Goal: Task Accomplishment & Management: Use online tool/utility

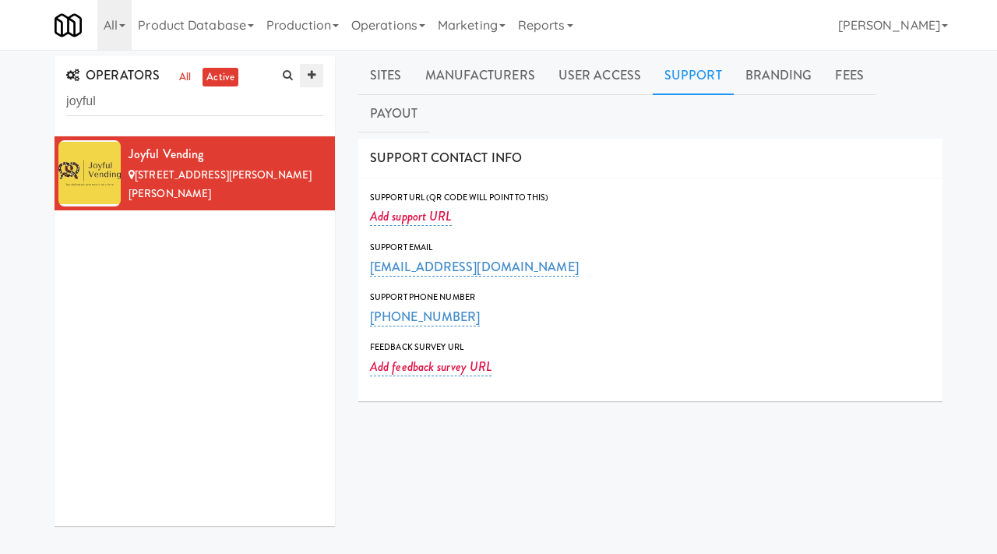
click at [310, 68] on link at bounding box center [311, 75] width 23 height 23
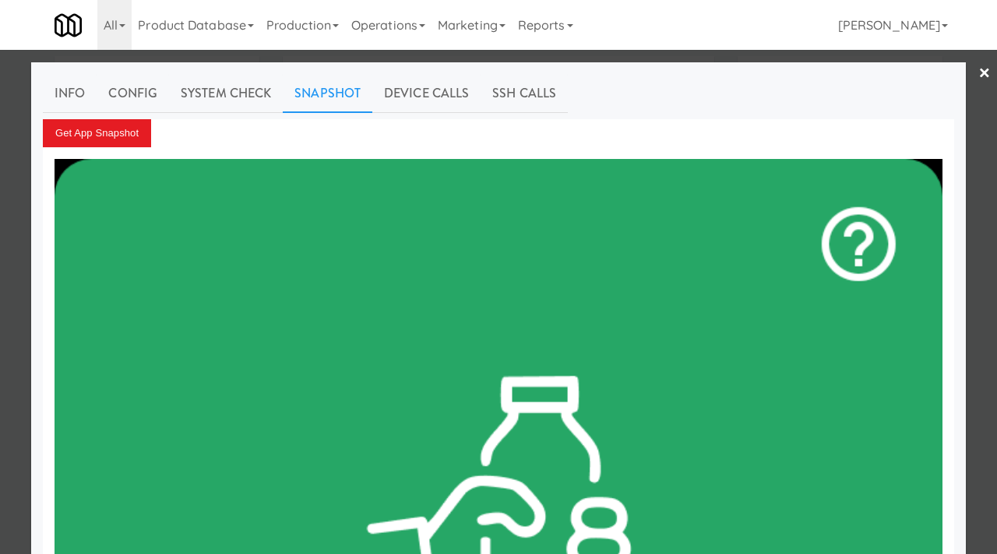
click at [0, 253] on div at bounding box center [498, 277] width 997 height 554
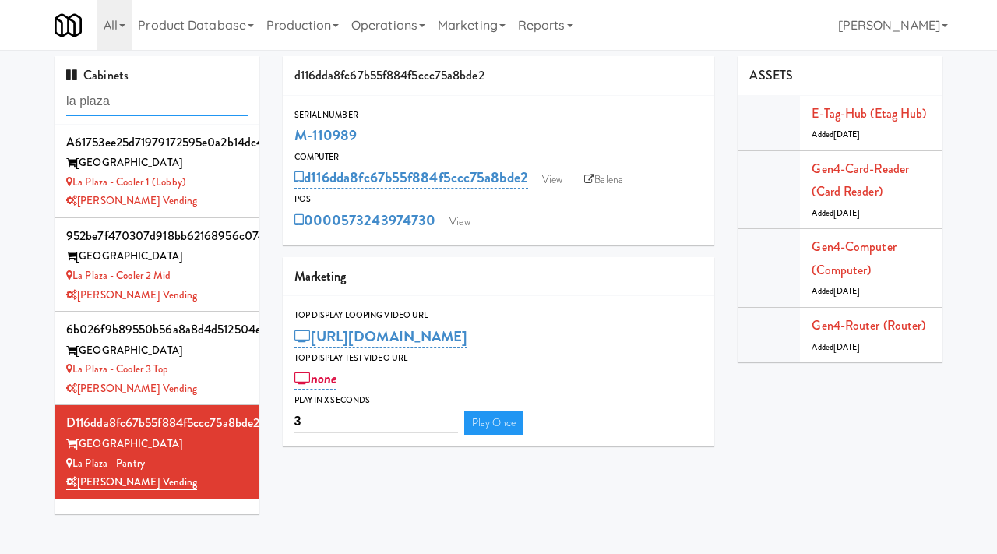
click at [150, 111] on input "la plaza" at bounding box center [156, 101] width 181 height 29
type input "brio"
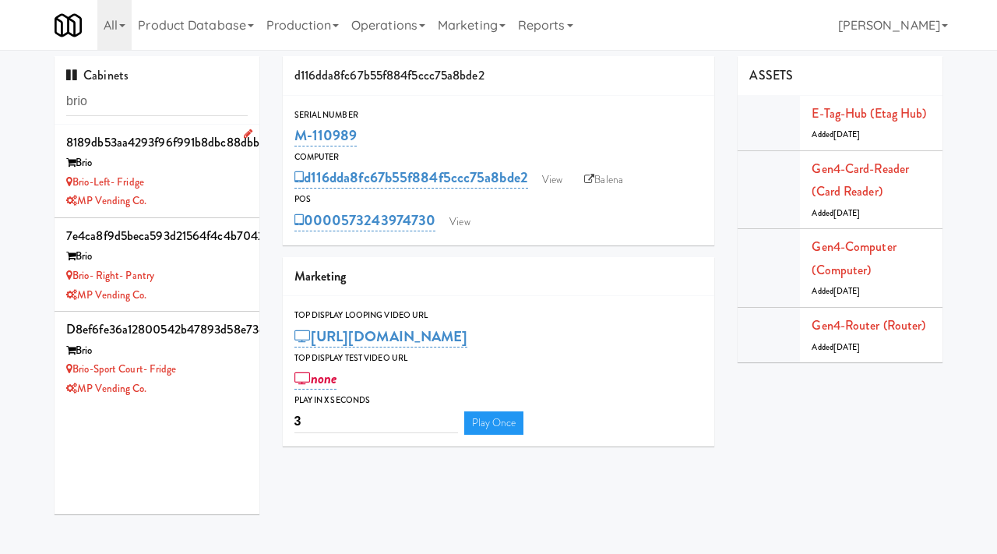
click at [209, 177] on div "Brio-Left- Fridge" at bounding box center [156, 182] width 181 height 19
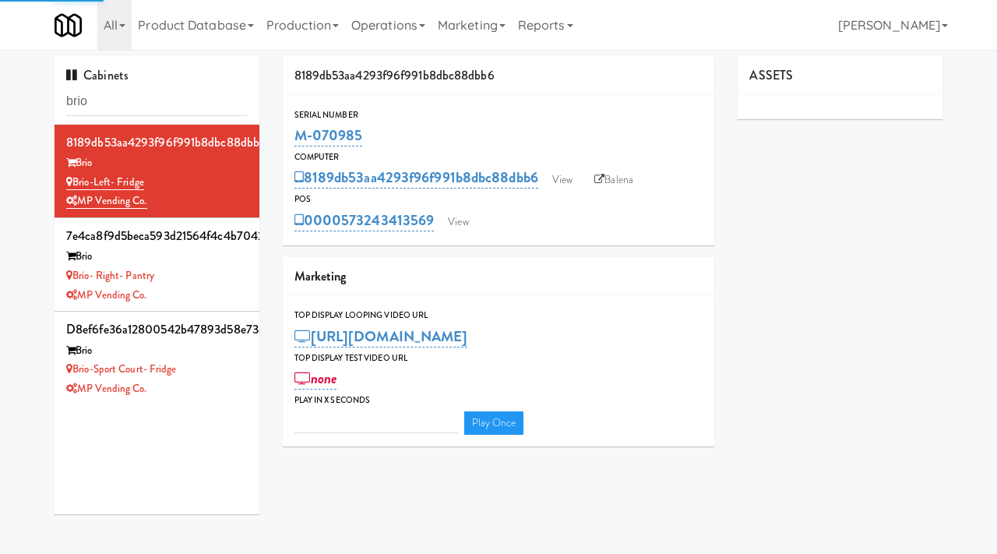
type input "3"
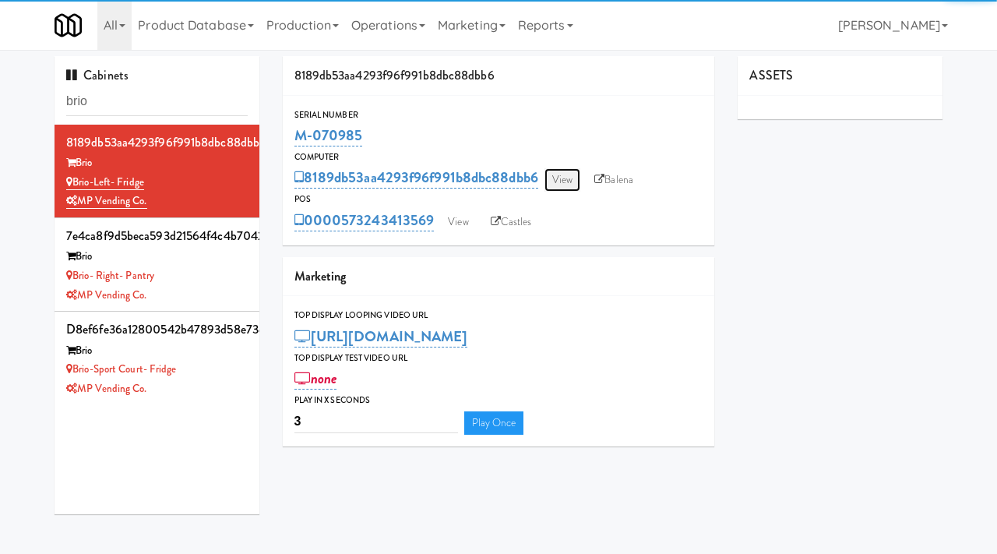
click at [571, 181] on link "View" at bounding box center [562, 179] width 36 height 23
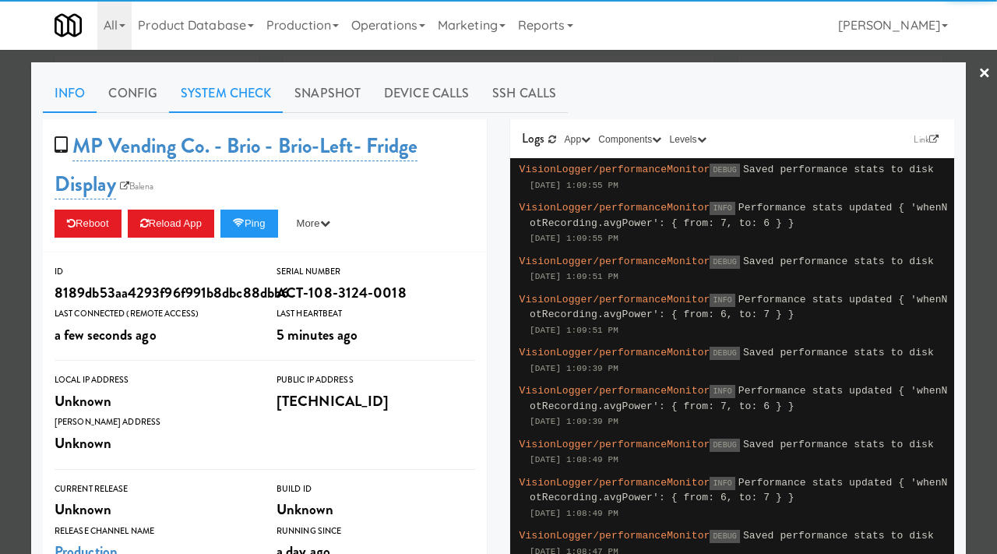
click at [256, 92] on link "System Check" at bounding box center [226, 93] width 114 height 39
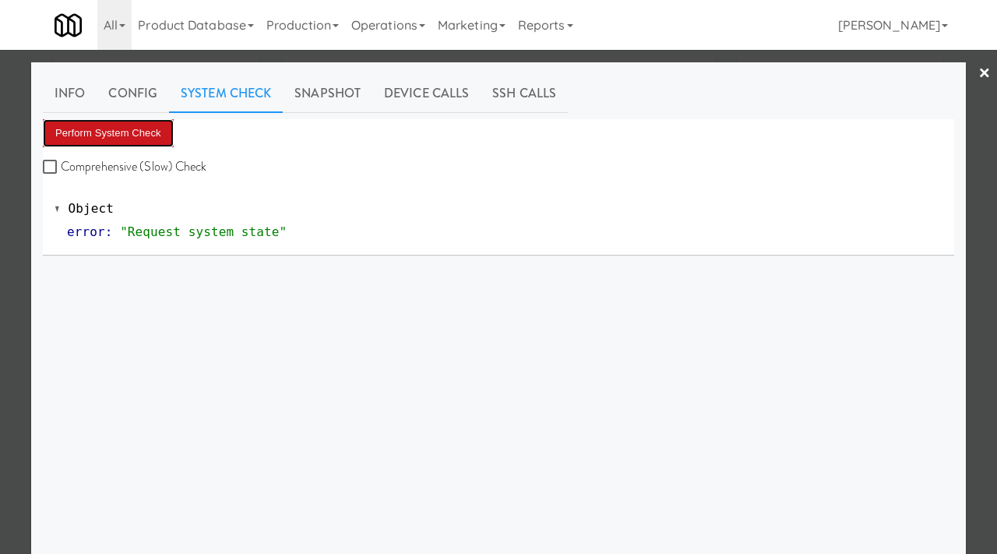
click at [111, 129] on button "Perform System Check" at bounding box center [108, 133] width 131 height 28
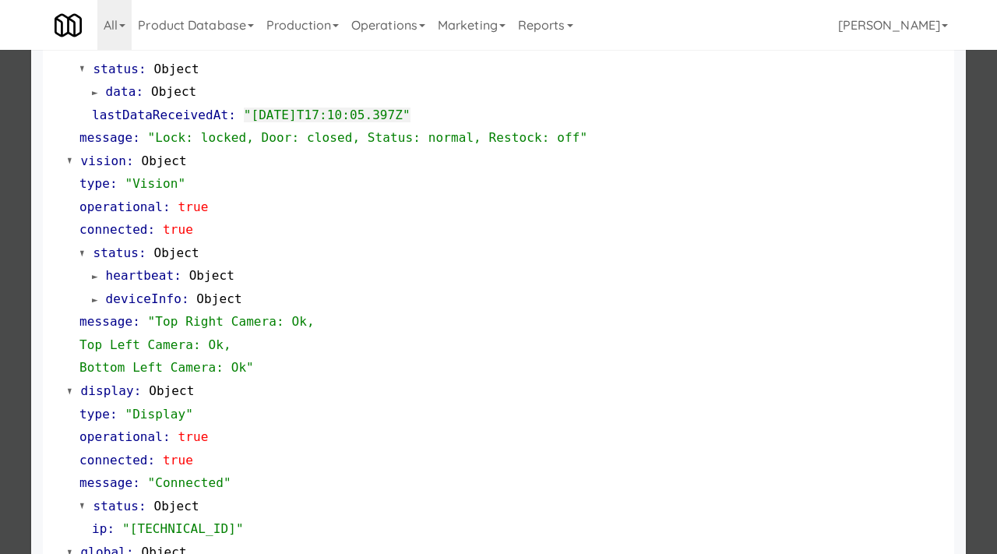
scroll to position [502, 0]
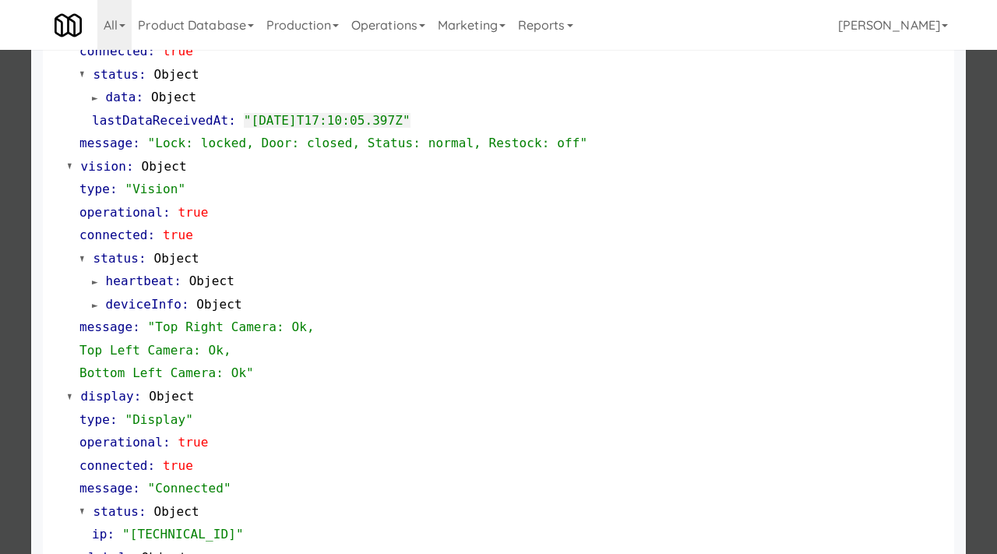
click at [0, 325] on div at bounding box center [498, 277] width 997 height 554
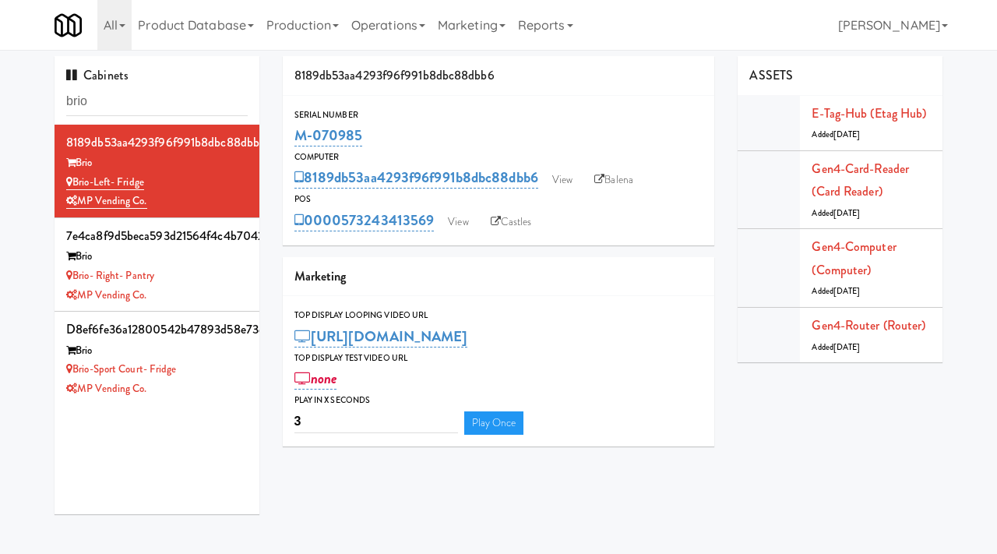
drag, startPoint x: 368, startPoint y: 136, endPoint x: 289, endPoint y: 139, distance: 78.7
click at [289, 139] on div "Serial Number M-070985" at bounding box center [499, 128] width 432 height 42
copy link "M-070985"
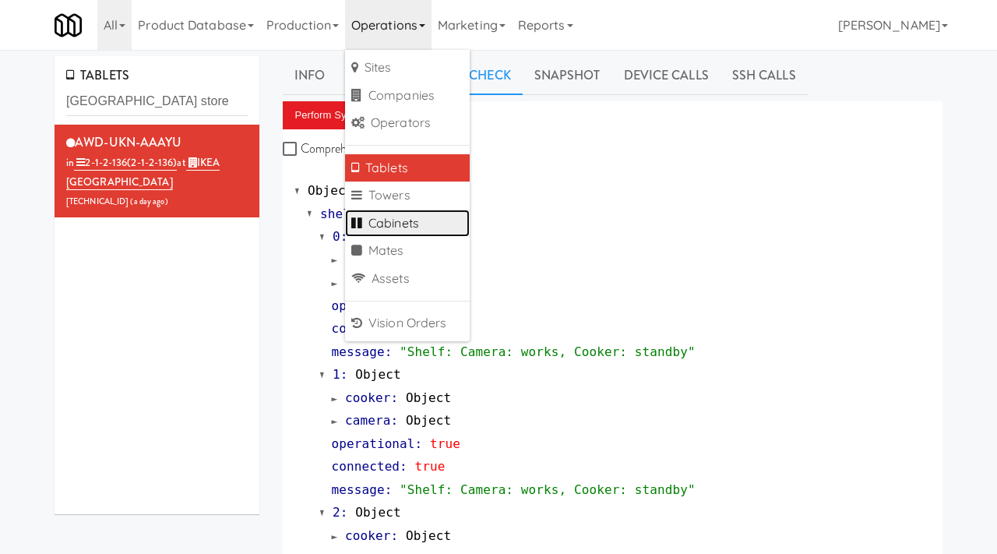
click at [378, 231] on link "Cabinets" at bounding box center [407, 224] width 125 height 28
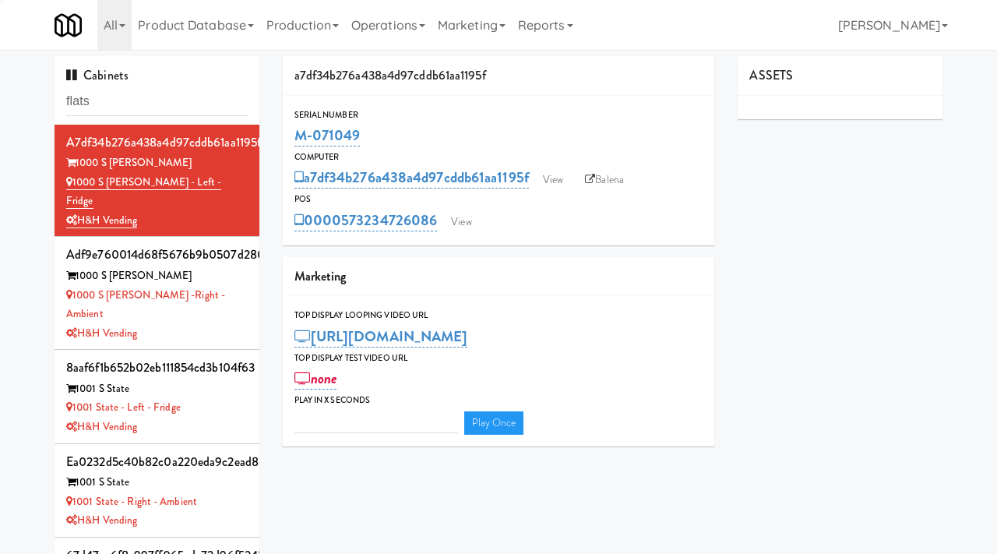
type input "flats"
type input "3"
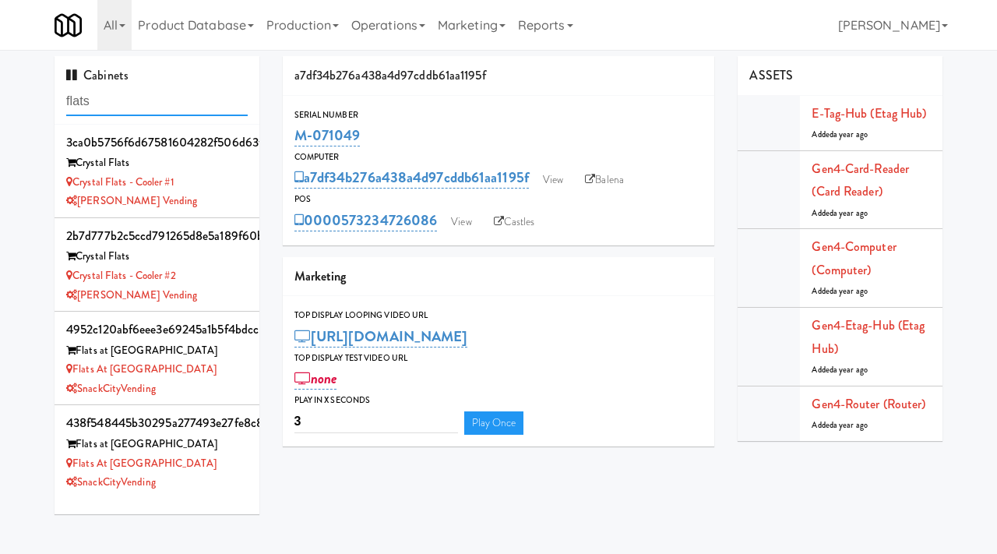
drag, startPoint x: 118, startPoint y: 111, endPoint x: 28, endPoint y: 100, distance: 90.9
click at [28, 100] on div "Cabinets flats 3ca0b5756f6d67581604282f506d63f2 Crystal Flats Crystal Flats - C…" at bounding box center [498, 291] width 997 height 470
type input "park on first"
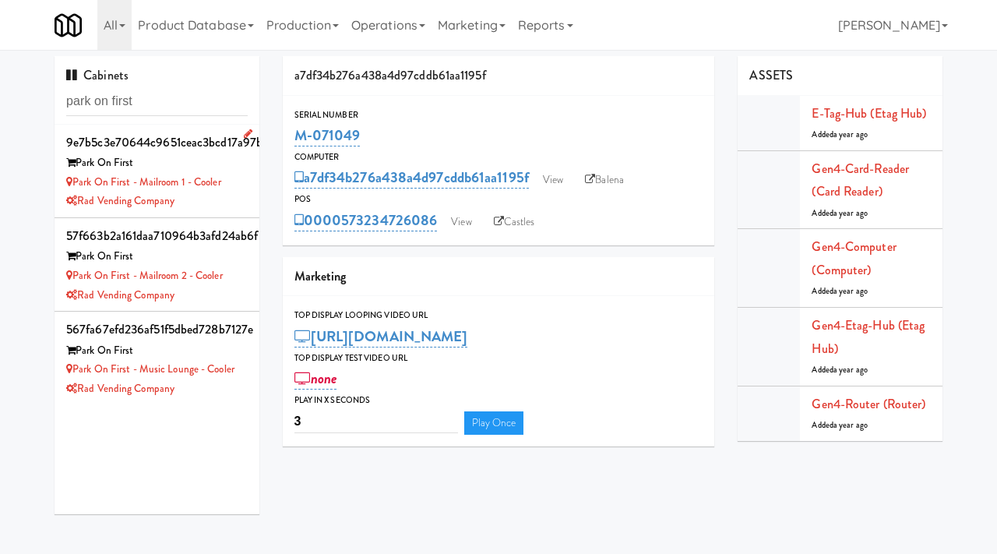
click at [248, 165] on li "9e7b5c3e70644c9651ceac3bcd17a97b Park On First Park on First - Mailroom 1 - Coo…" at bounding box center [157, 171] width 205 height 93
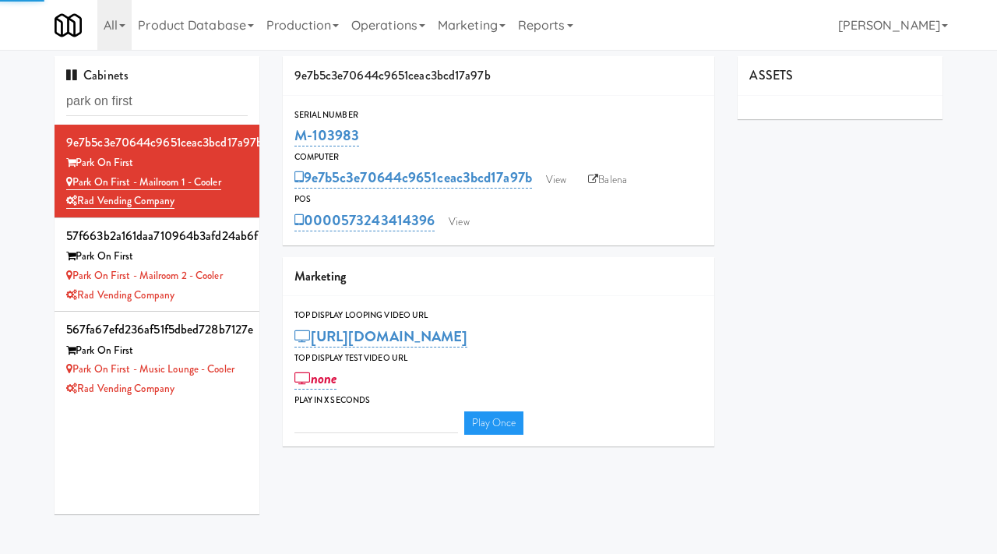
type input "3"
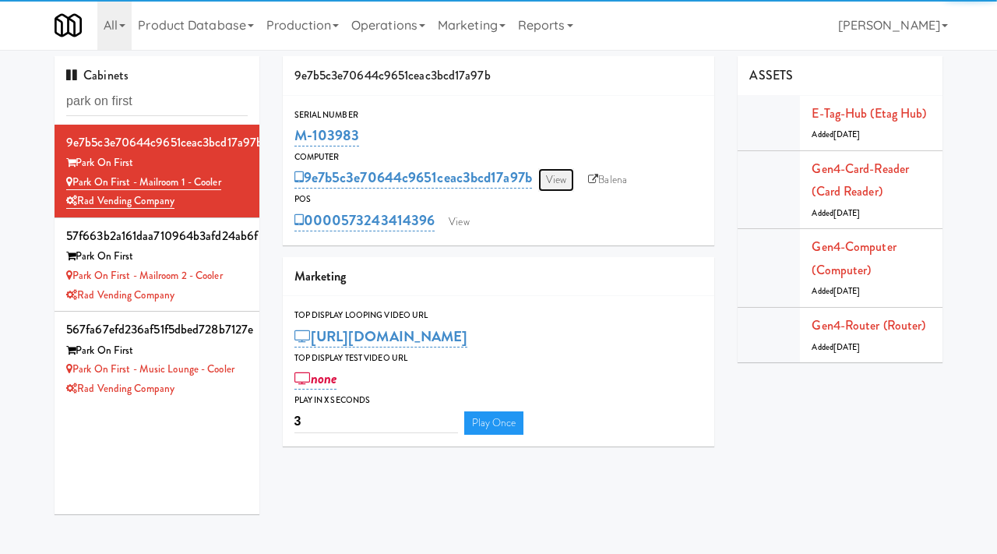
click at [569, 179] on link "View" at bounding box center [556, 179] width 36 height 23
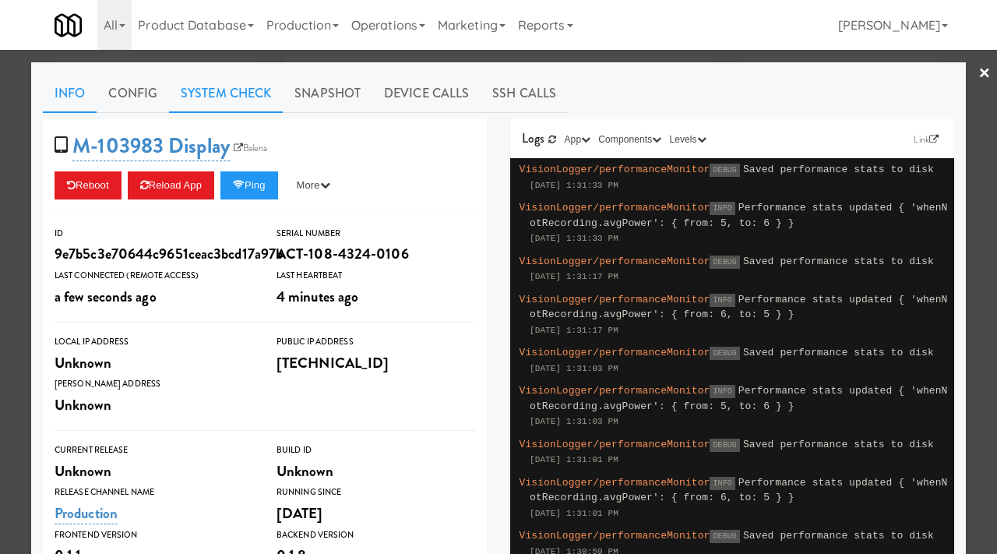
click at [216, 98] on link "System Check" at bounding box center [226, 93] width 114 height 39
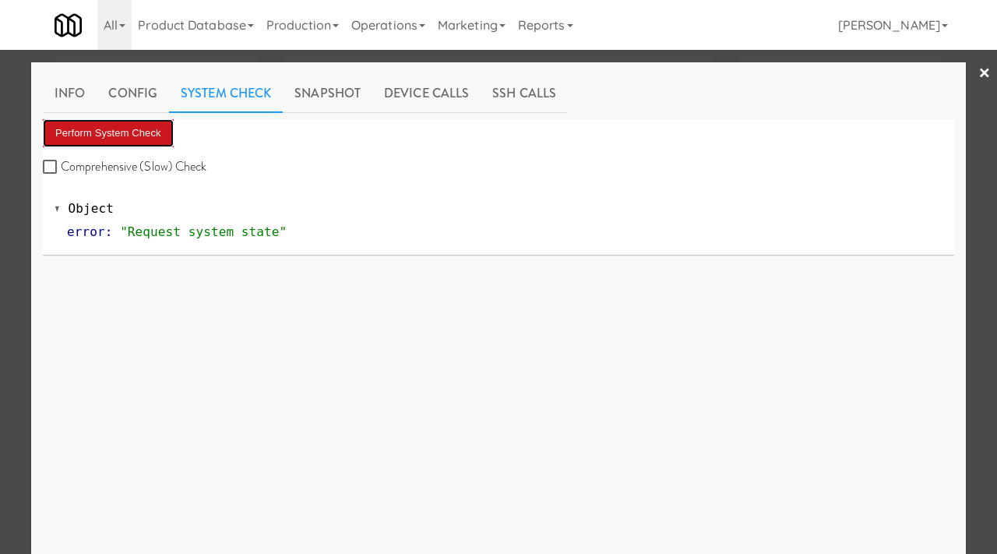
click at [95, 129] on button "Perform System Check" at bounding box center [108, 133] width 131 height 28
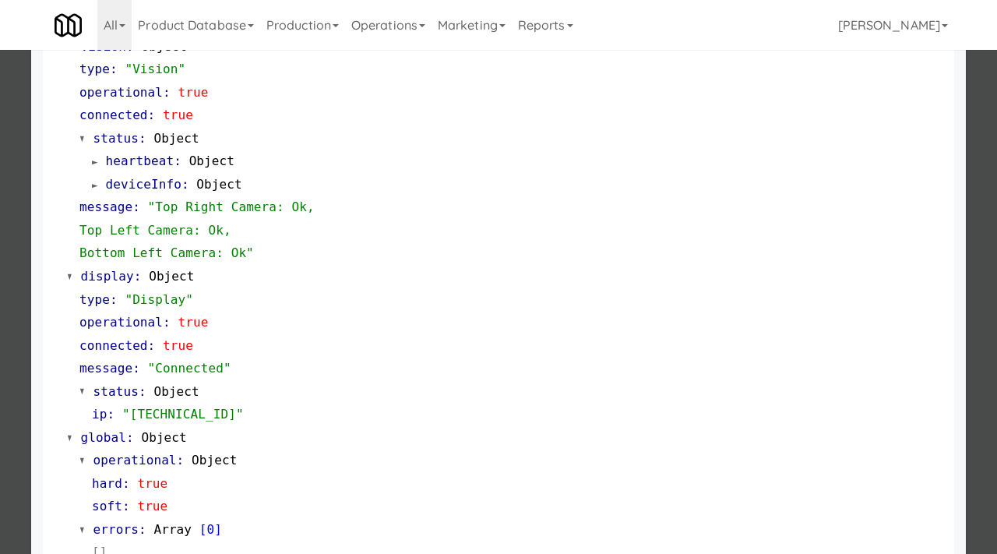
scroll to position [656, 0]
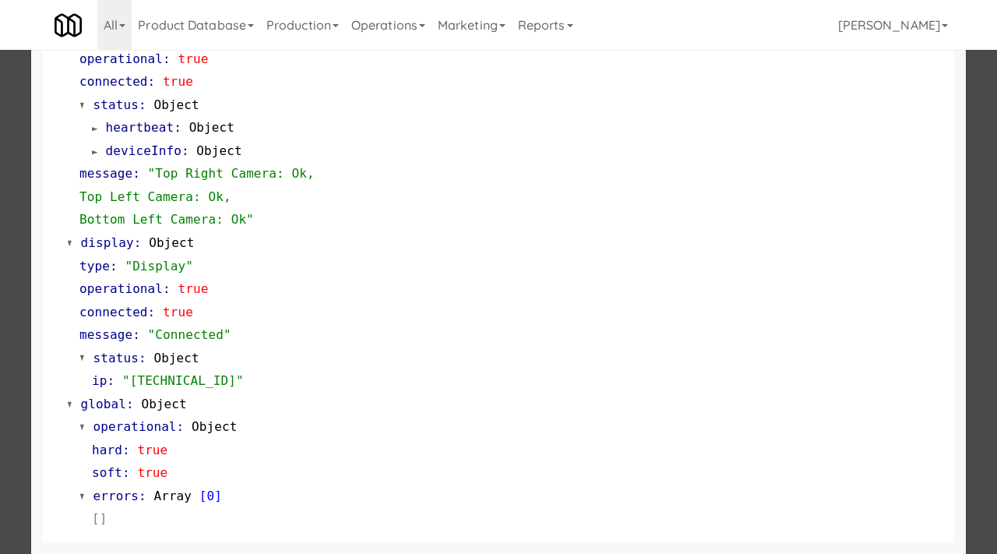
click at [0, 219] on div at bounding box center [498, 277] width 997 height 554
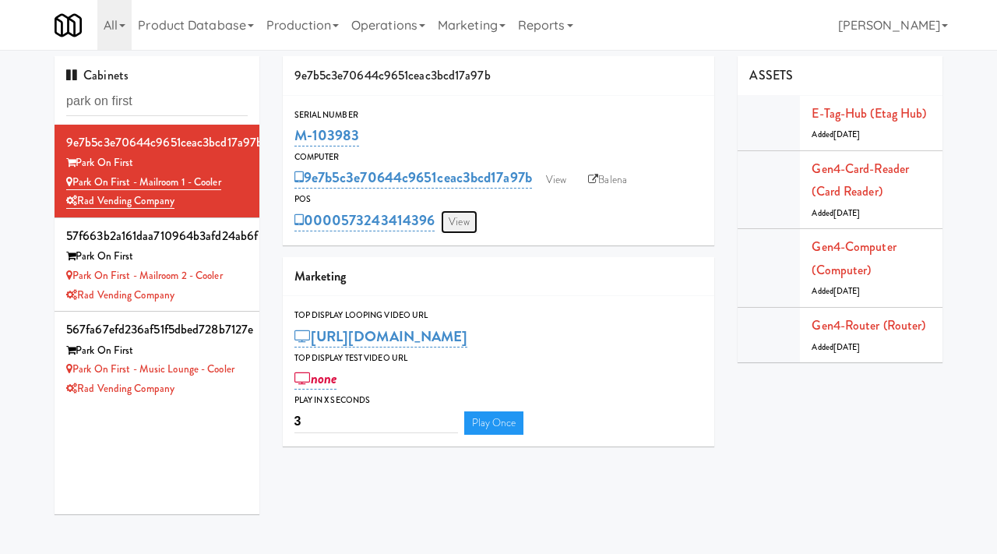
click at [452, 216] on link "View" at bounding box center [459, 221] width 36 height 23
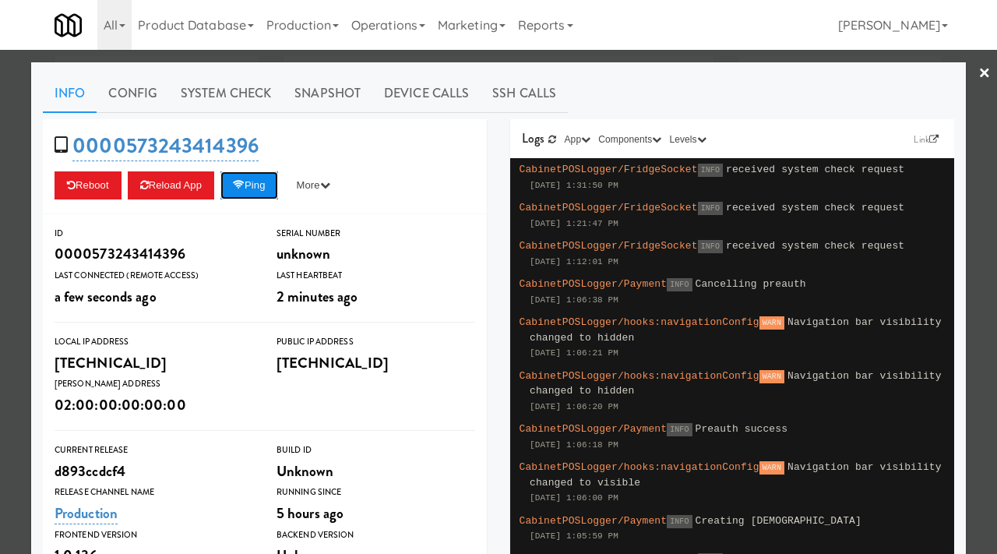
click at [254, 184] on button "Ping" at bounding box center [249, 185] width 58 height 28
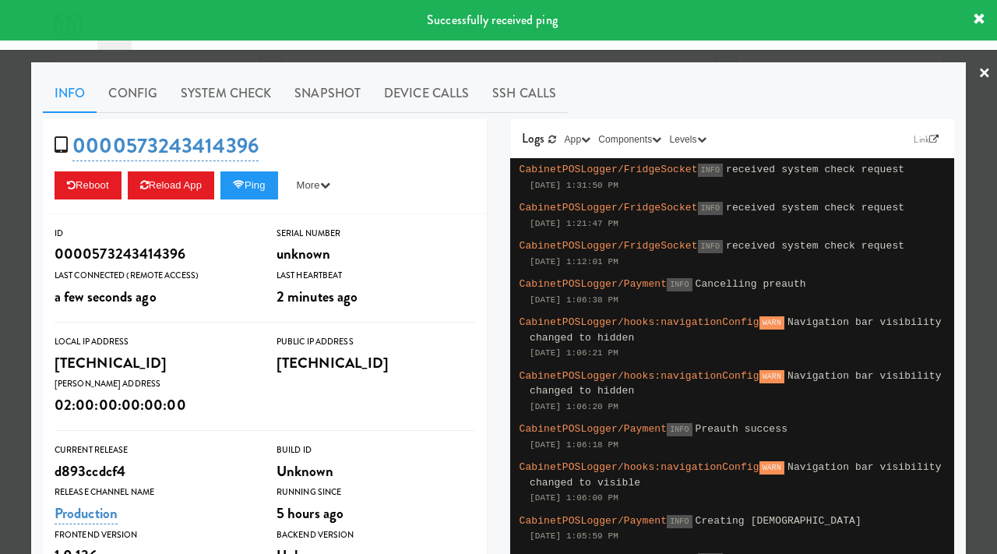
click at [8, 169] on div at bounding box center [498, 277] width 997 height 554
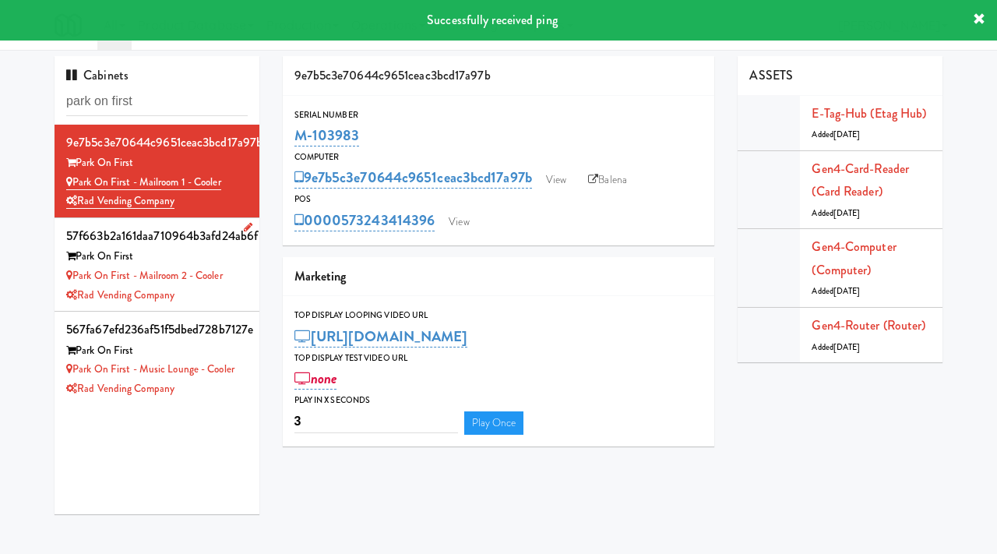
click at [252, 270] on li "57f663b2a161daa710964b3afd24ab6f Park On First Park on First - Mailroom 2 - Coo…" at bounding box center [157, 264] width 205 height 93
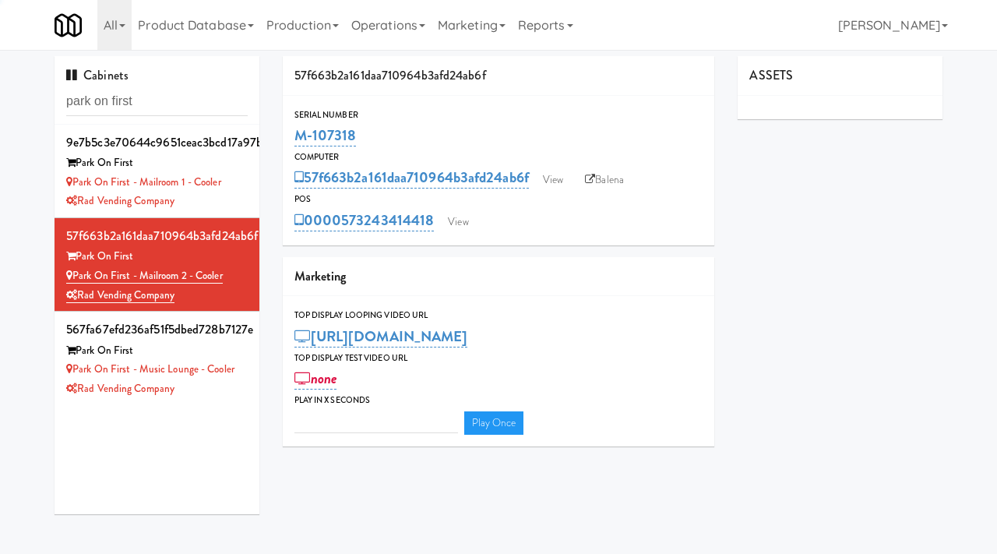
type input "3"
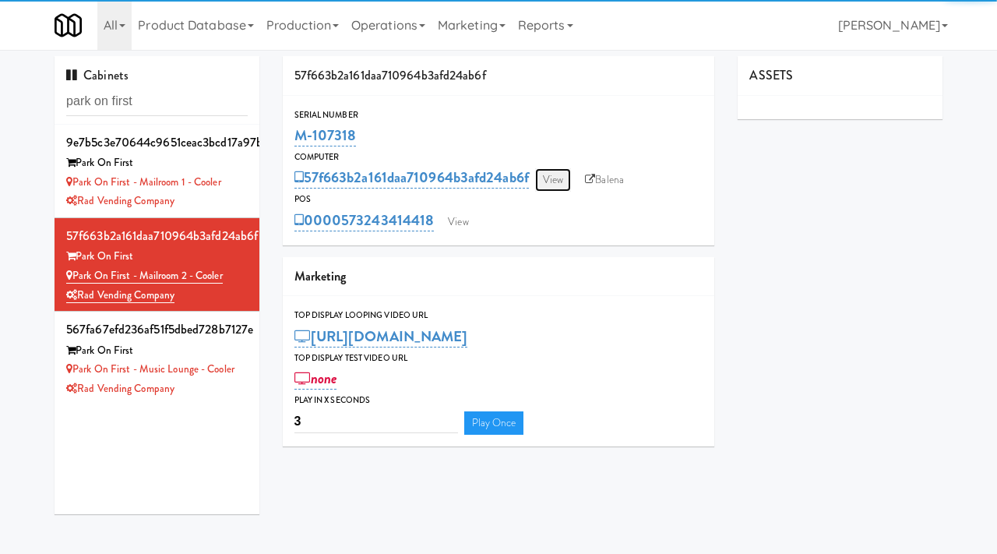
click at [556, 171] on link "View" at bounding box center [553, 179] width 36 height 23
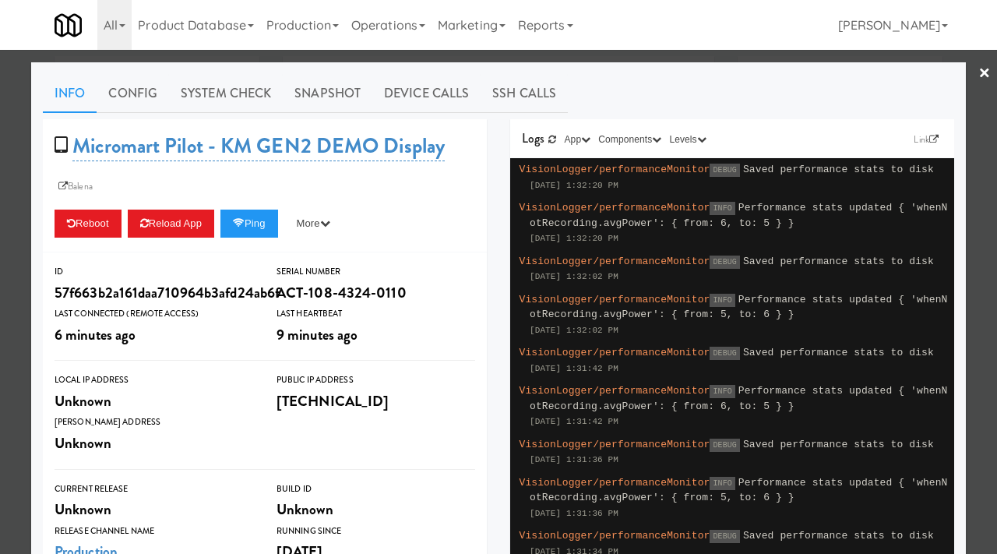
click at [0, 282] on div at bounding box center [498, 277] width 997 height 554
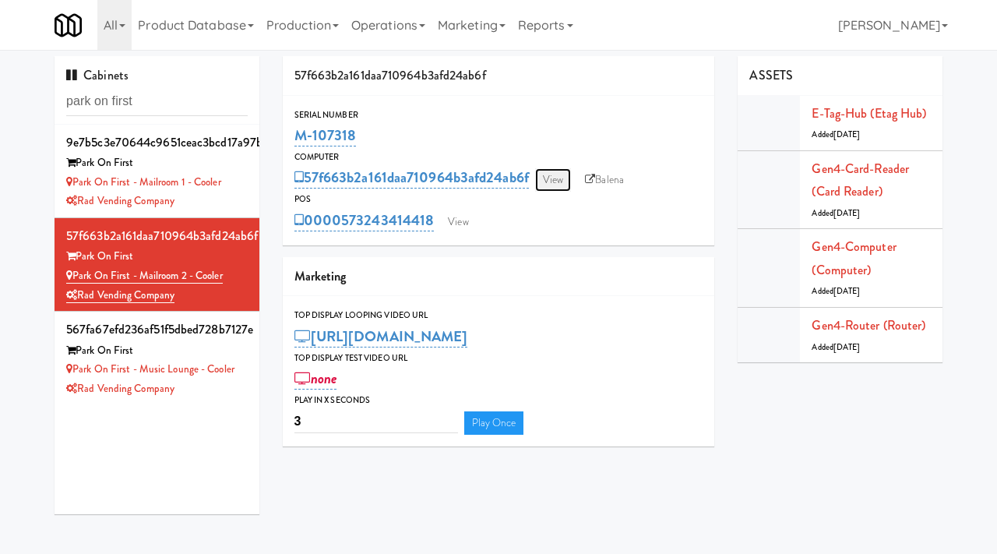
click at [563, 175] on link "View" at bounding box center [553, 179] width 36 height 23
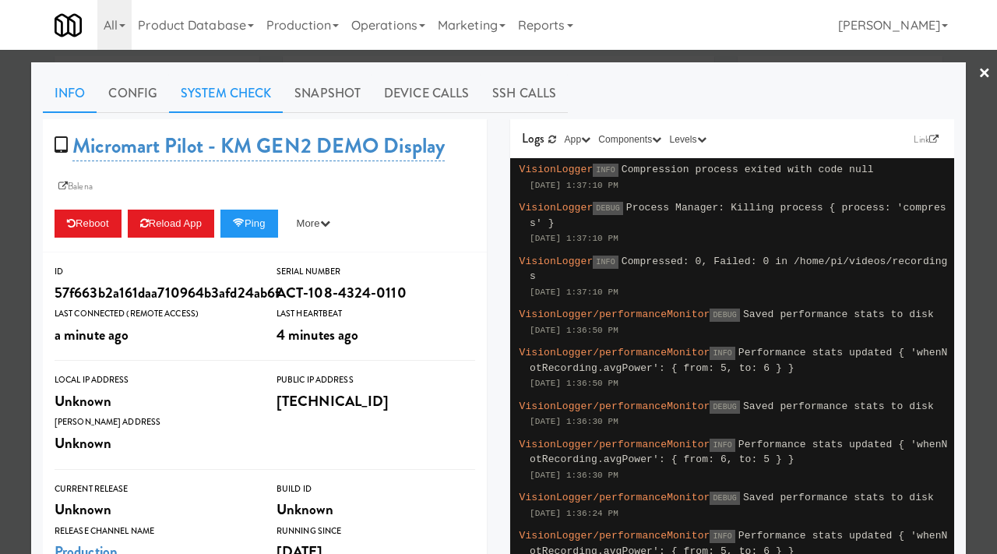
click at [234, 82] on link "System Check" at bounding box center [226, 93] width 114 height 39
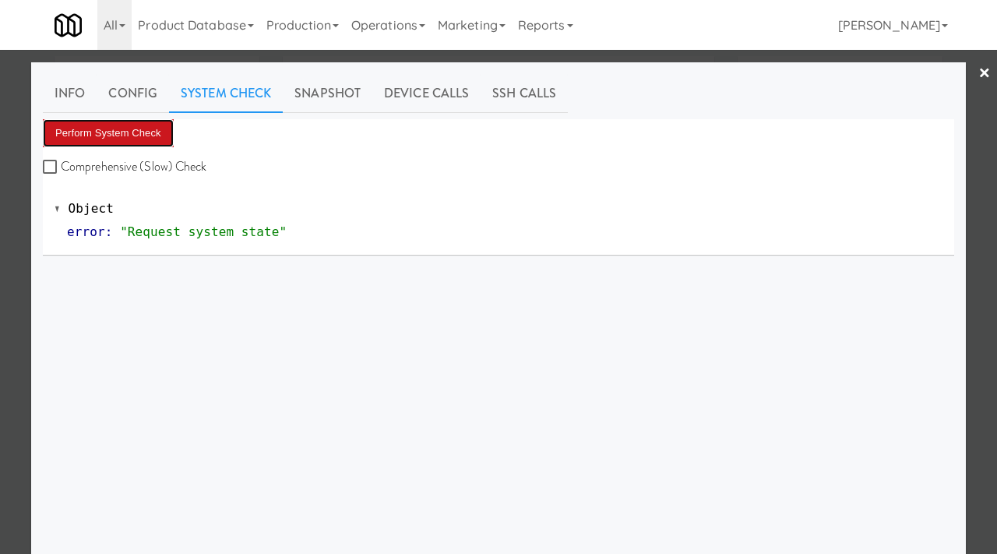
click at [142, 136] on button "Perform System Check" at bounding box center [108, 133] width 131 height 28
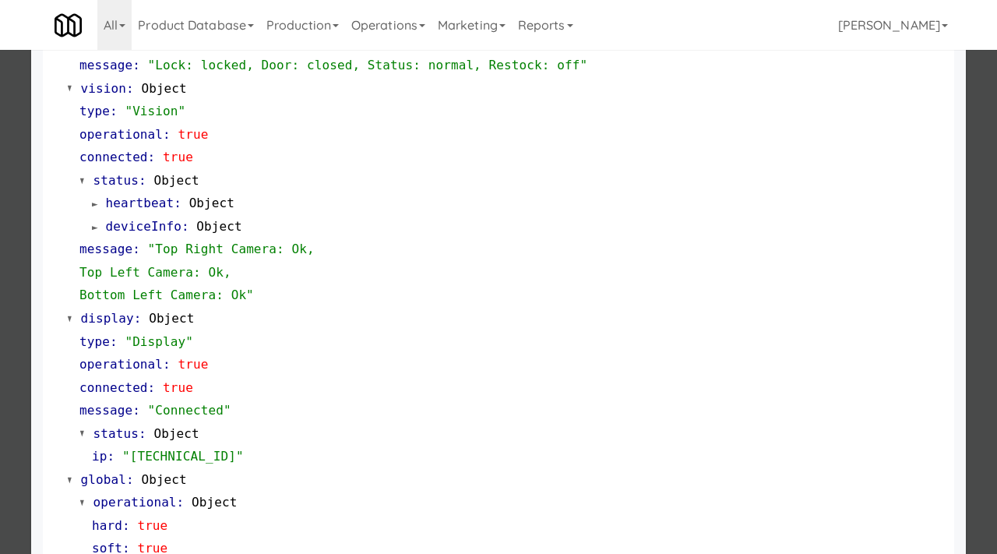
scroll to position [656, 0]
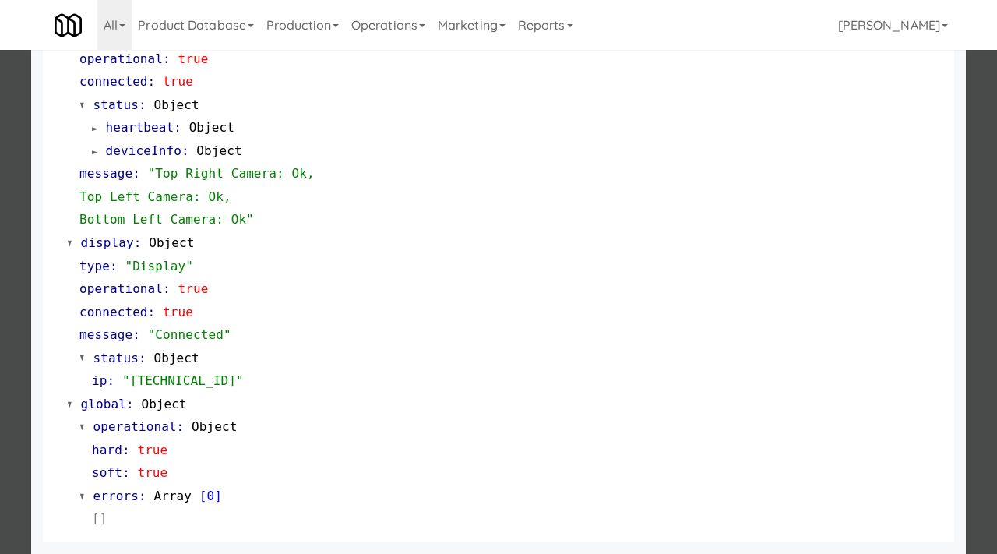
click at [2, 330] on div at bounding box center [498, 277] width 997 height 554
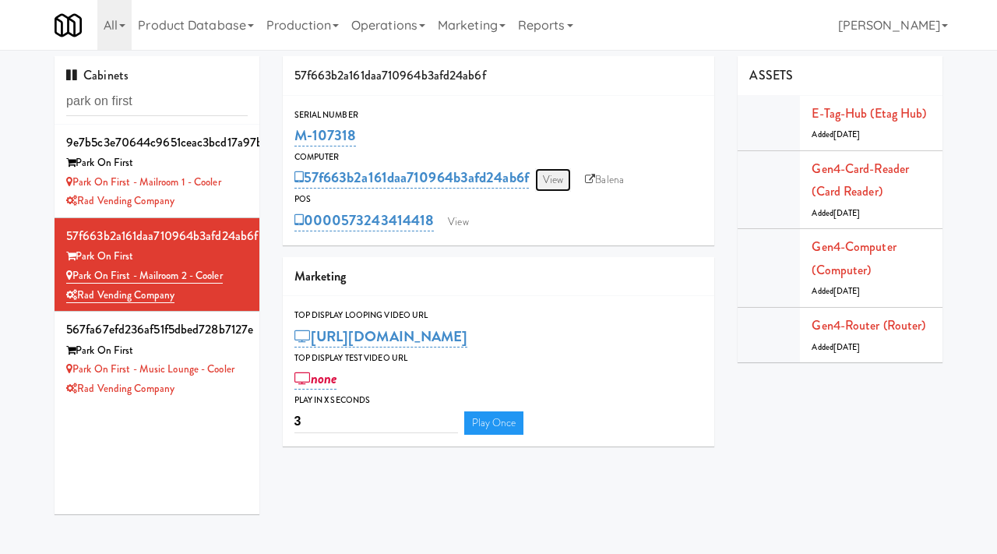
click at [564, 178] on link "View" at bounding box center [553, 179] width 36 height 23
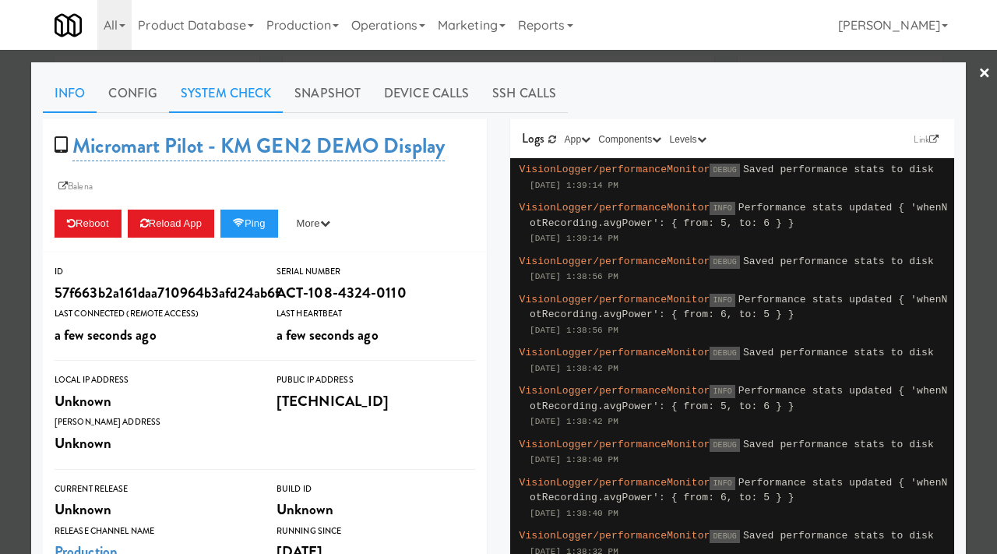
click at [256, 93] on link "System Check" at bounding box center [226, 93] width 114 height 39
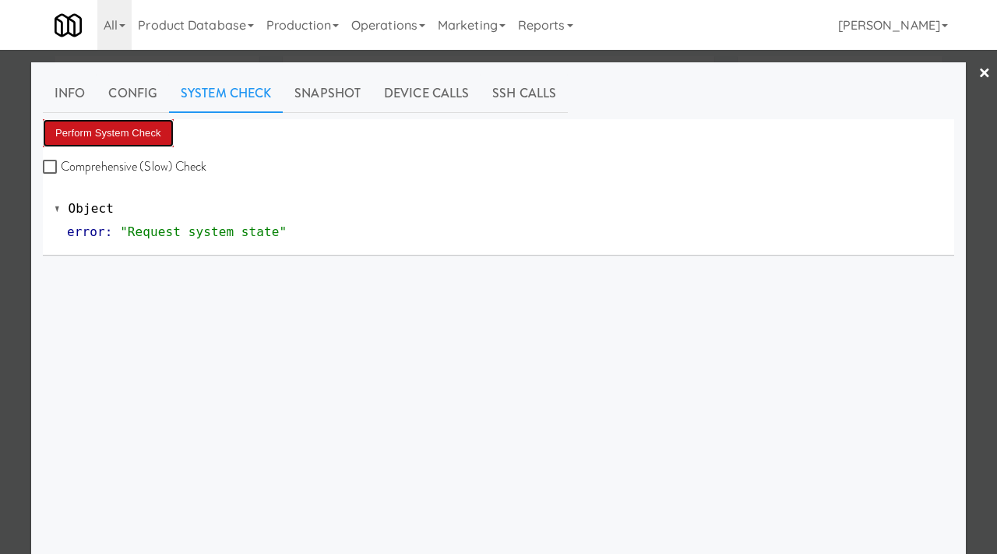
click at [144, 124] on button "Perform System Check" at bounding box center [108, 133] width 131 height 28
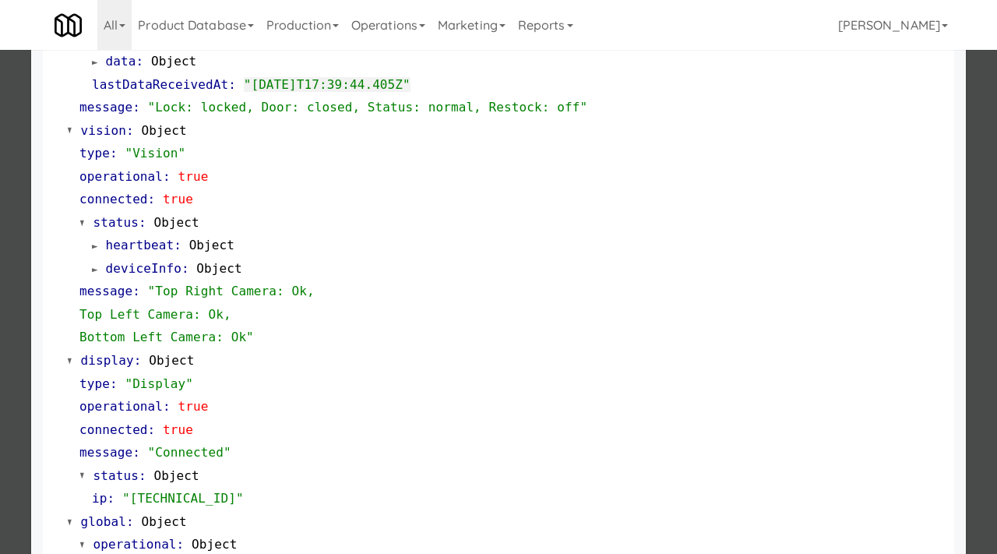
scroll to position [347, 0]
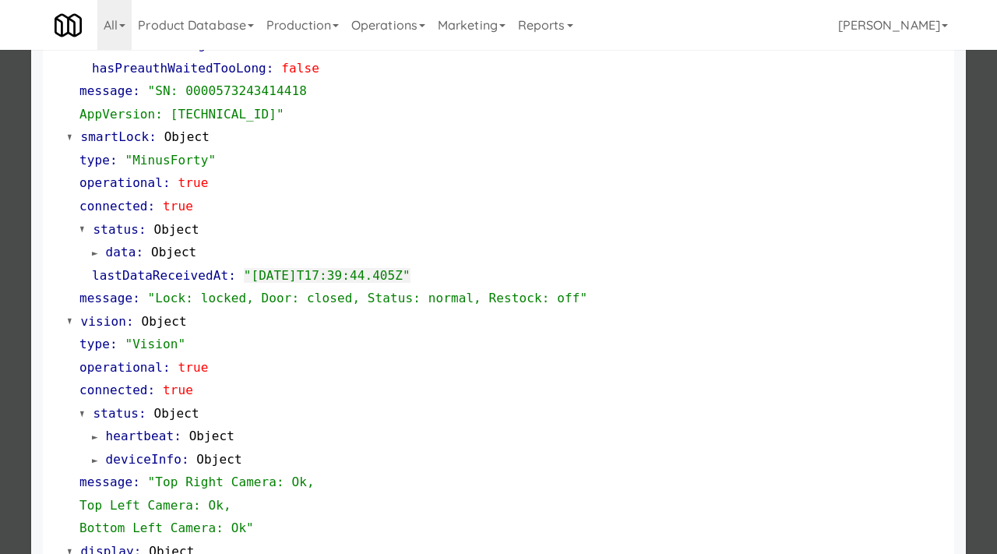
click at [0, 298] on div at bounding box center [498, 277] width 997 height 554
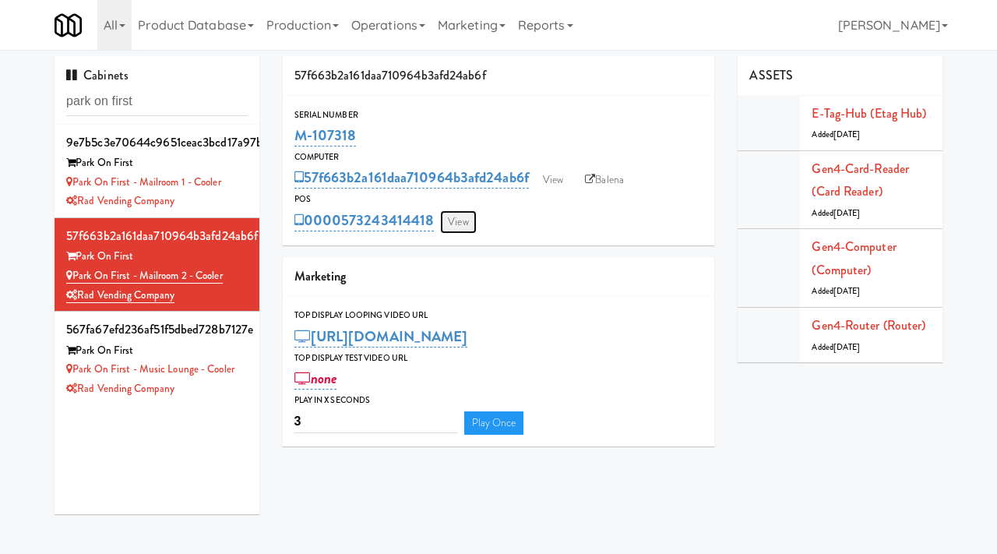
click at [455, 214] on link "View" at bounding box center [458, 221] width 36 height 23
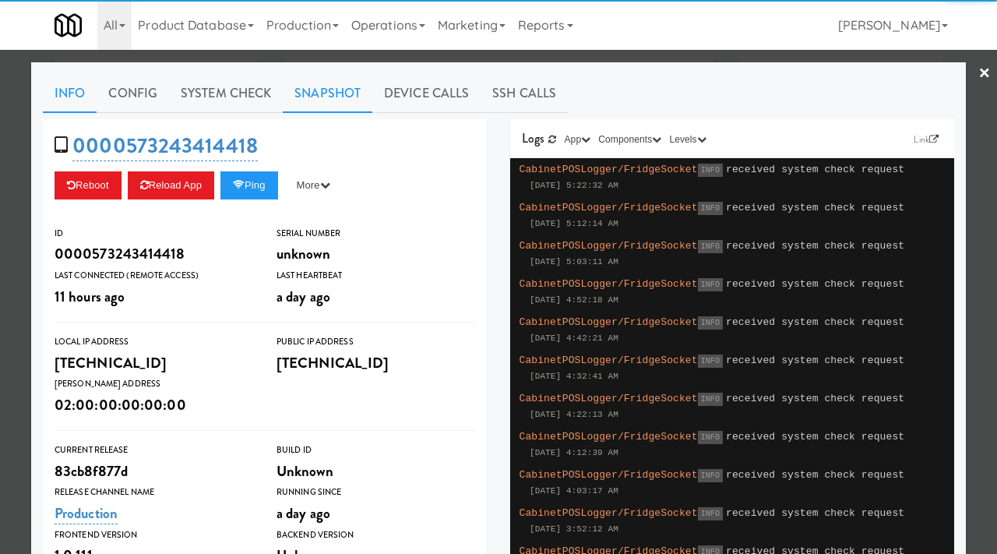
click at [336, 93] on link "Snapshot" at bounding box center [328, 93] width 90 height 39
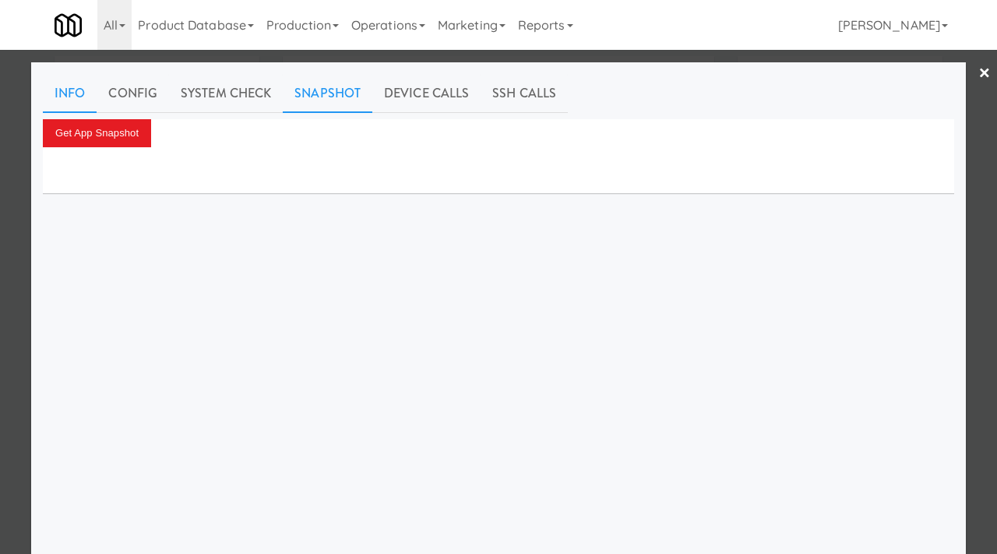
click at [68, 100] on link "Info" at bounding box center [70, 93] width 54 height 39
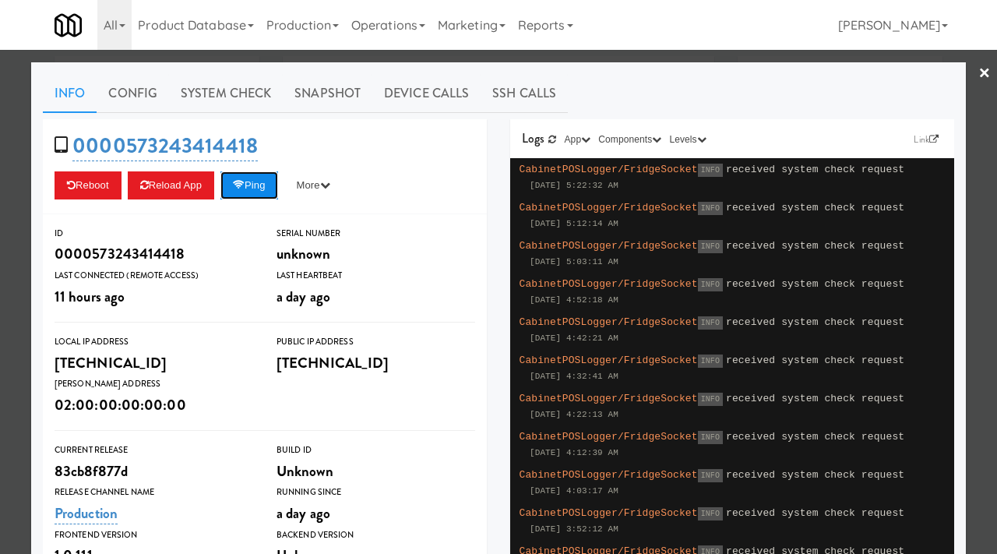
click at [245, 181] on icon at bounding box center [239, 185] width 12 height 10
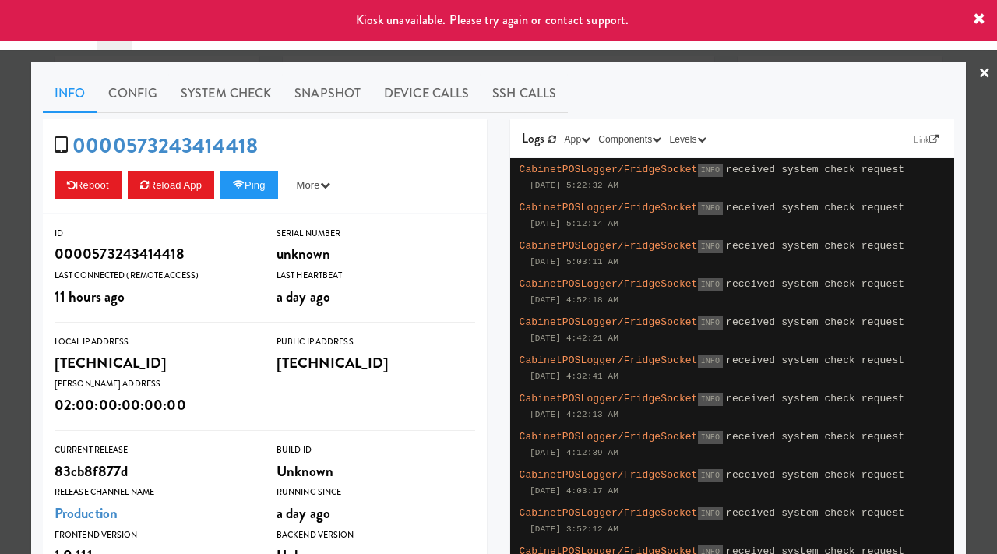
click at [12, 273] on div at bounding box center [498, 277] width 997 height 554
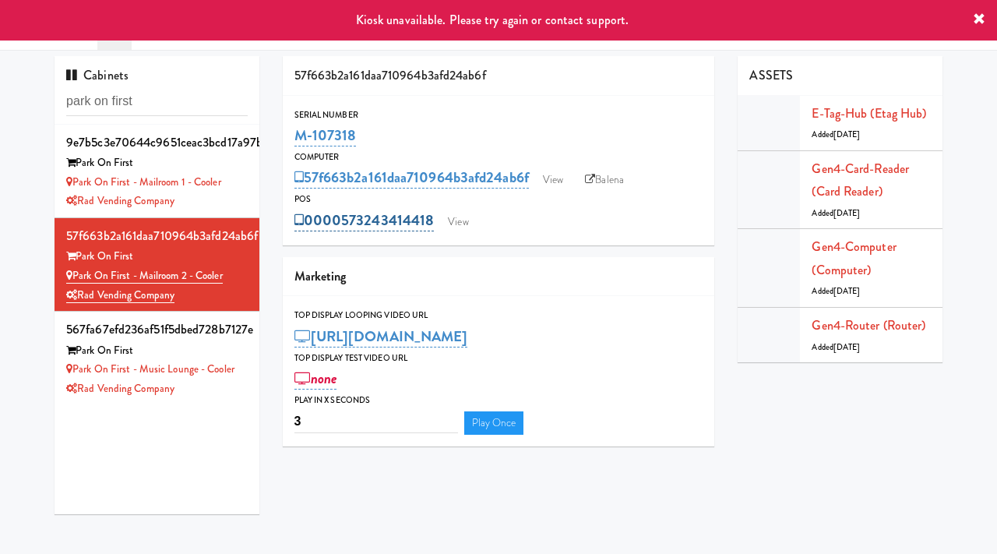
drag, startPoint x: 436, startPoint y: 210, endPoint x: 345, endPoint y: 210, distance: 91.1
click at [345, 210] on div "0000573243414418 View" at bounding box center [498, 220] width 409 height 26
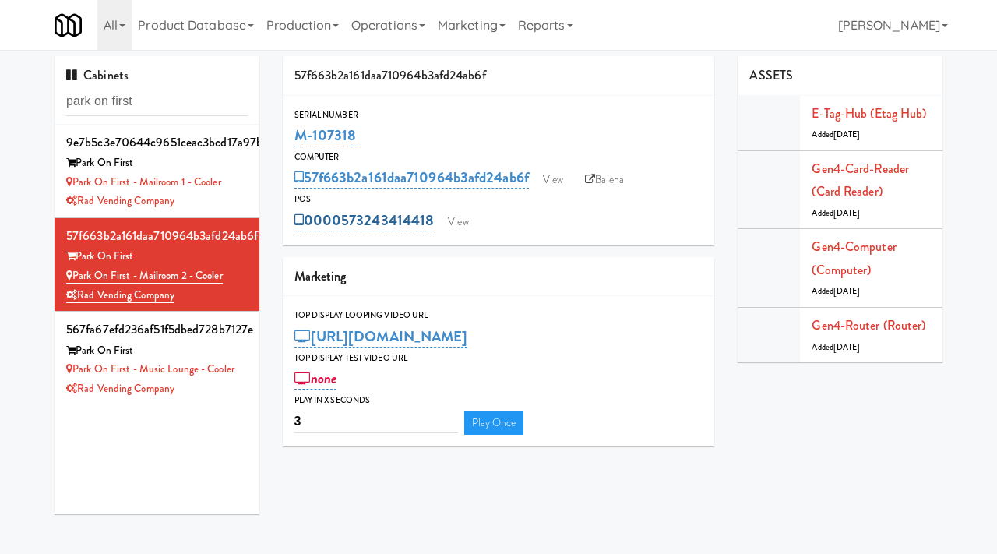
copy link "573243414418"
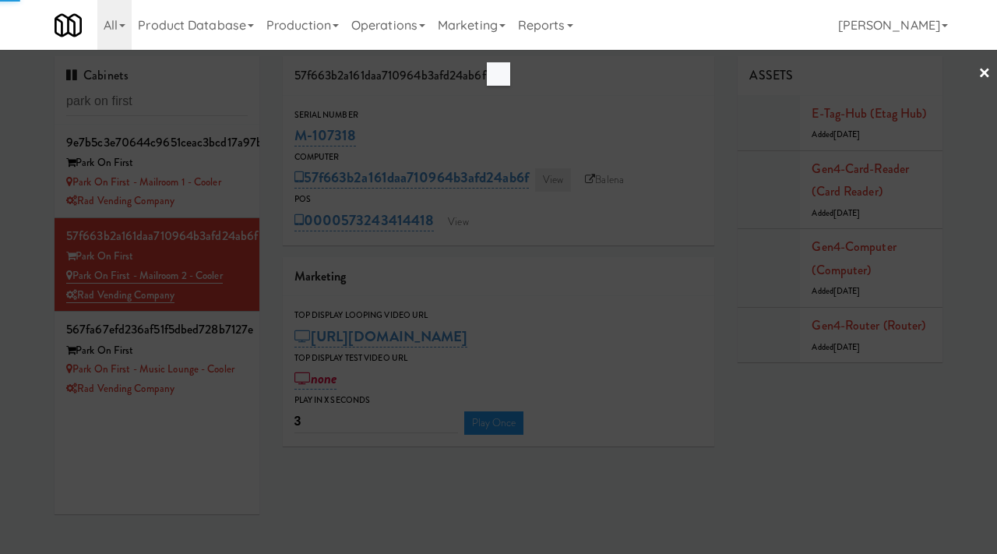
click at [555, 180] on div at bounding box center [498, 277] width 997 height 554
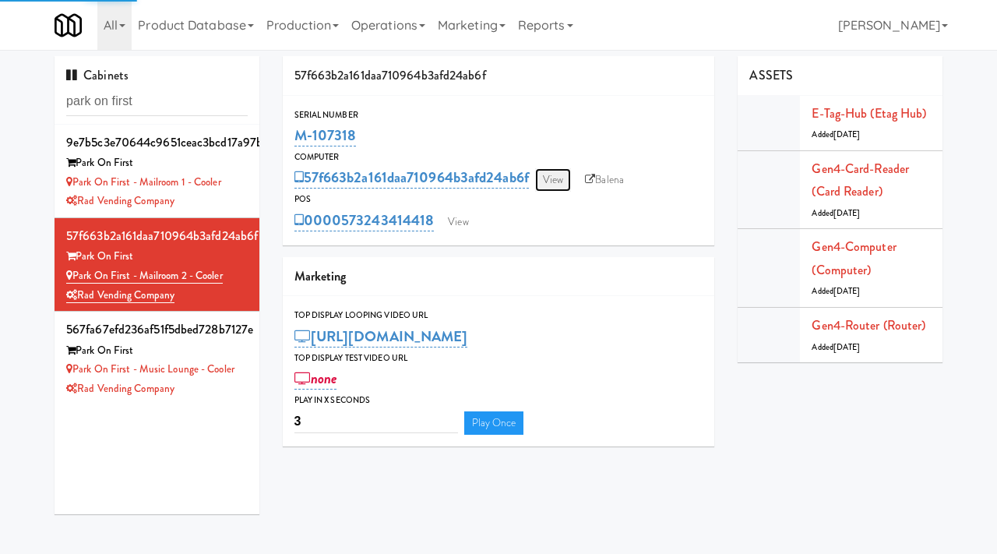
click at [555, 180] on link "View" at bounding box center [553, 179] width 36 height 23
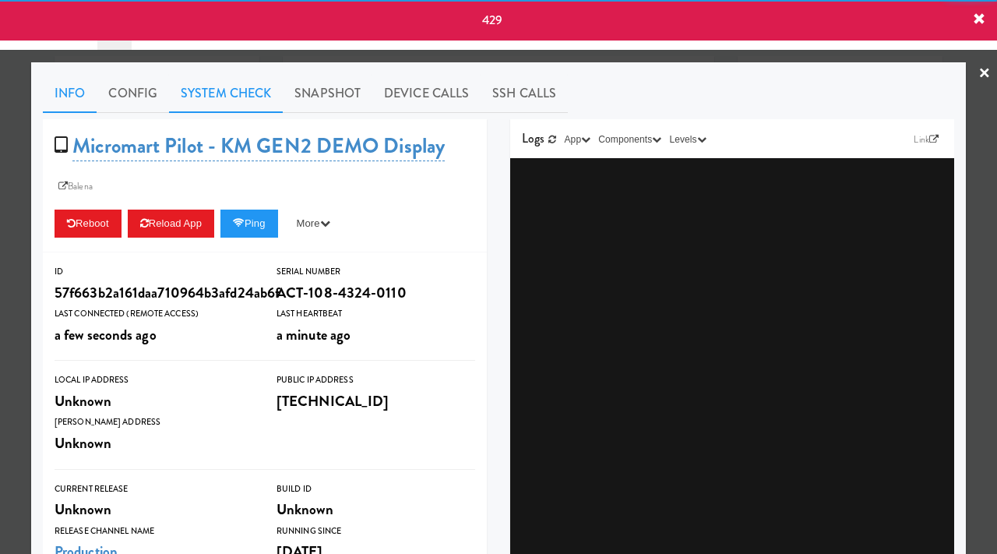
click at [241, 103] on link "System Check" at bounding box center [226, 93] width 114 height 39
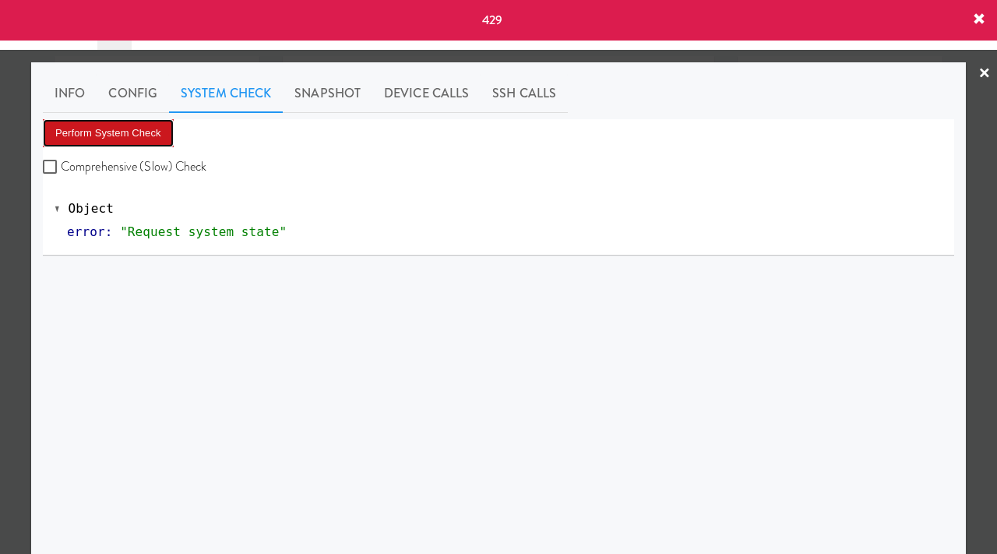
click at [122, 129] on button "Perform System Check" at bounding box center [108, 133] width 131 height 28
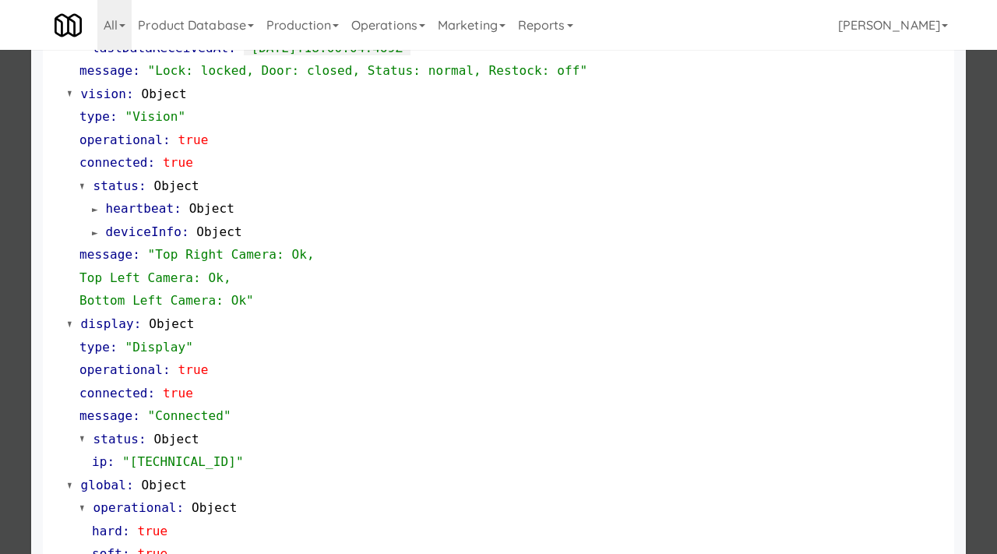
scroll to position [580, 0]
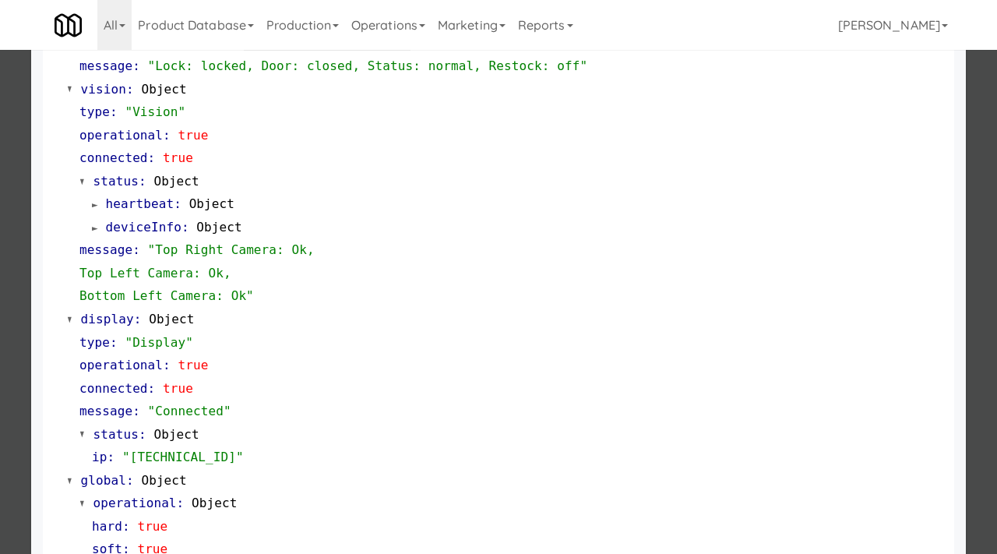
click at [0, 323] on div at bounding box center [498, 277] width 997 height 554
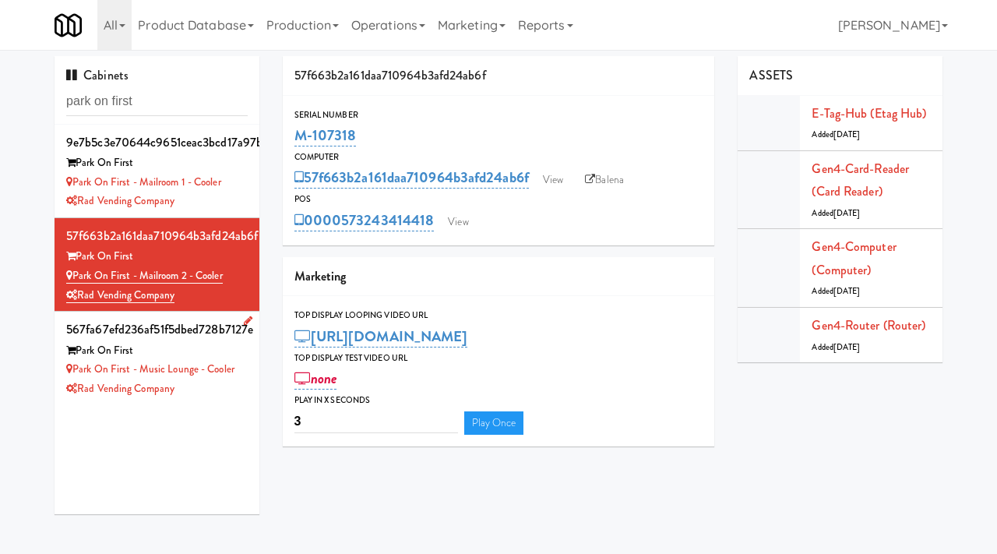
click at [236, 379] on div "Park on First - Music Lounge - Cooler" at bounding box center [156, 369] width 181 height 19
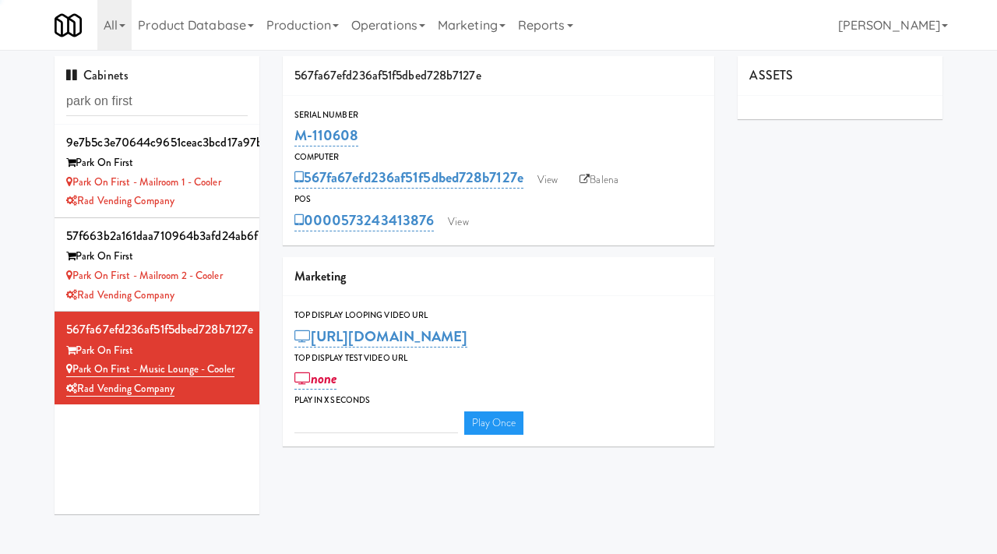
type input "3"
click at [542, 178] on link "View" at bounding box center [548, 179] width 36 height 23
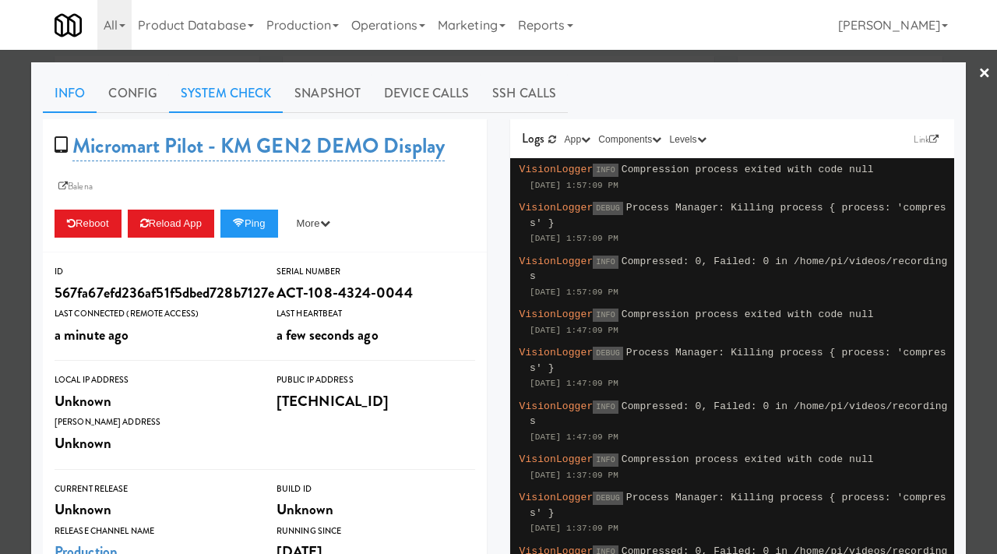
click at [236, 105] on link "System Check" at bounding box center [226, 93] width 114 height 39
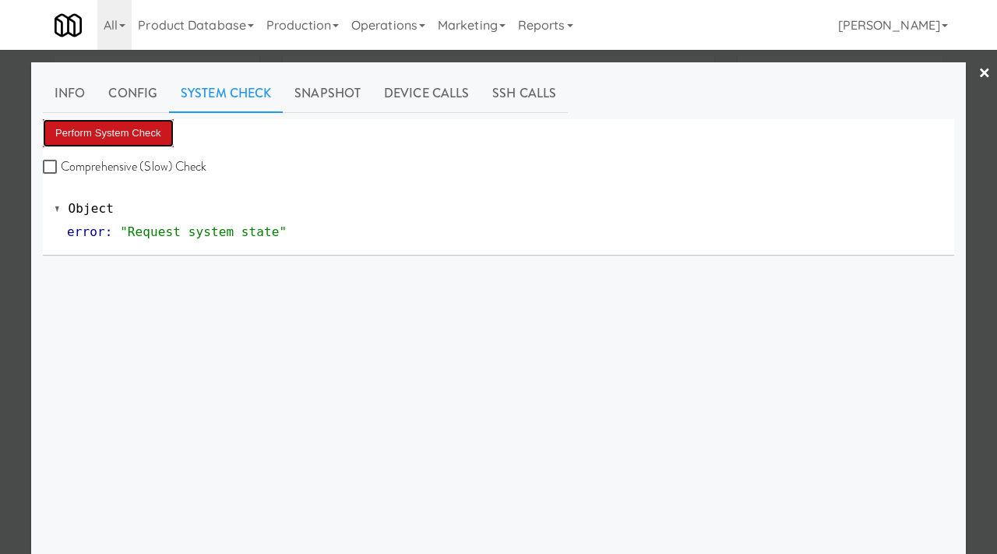
click at [143, 126] on button "Perform System Check" at bounding box center [108, 133] width 131 height 28
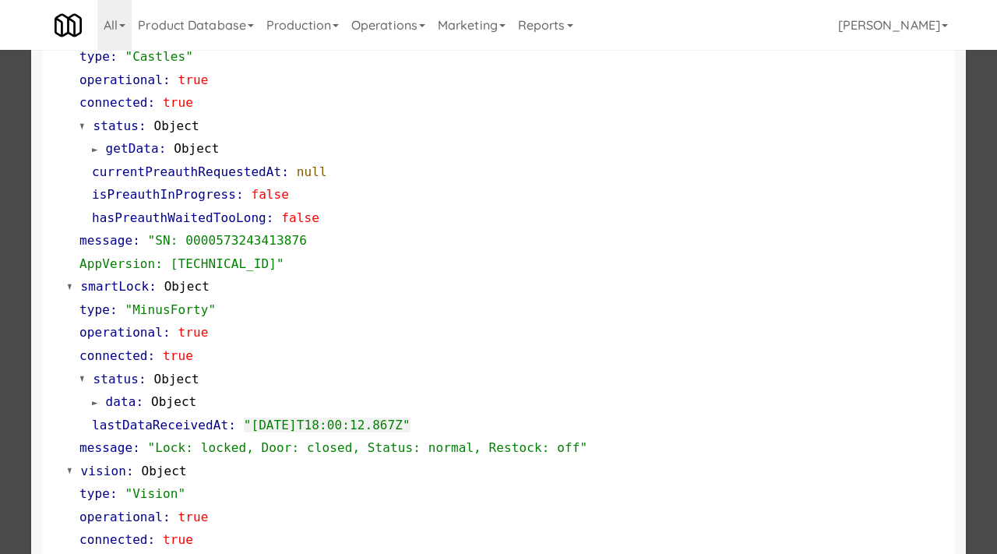
scroll to position [208, 0]
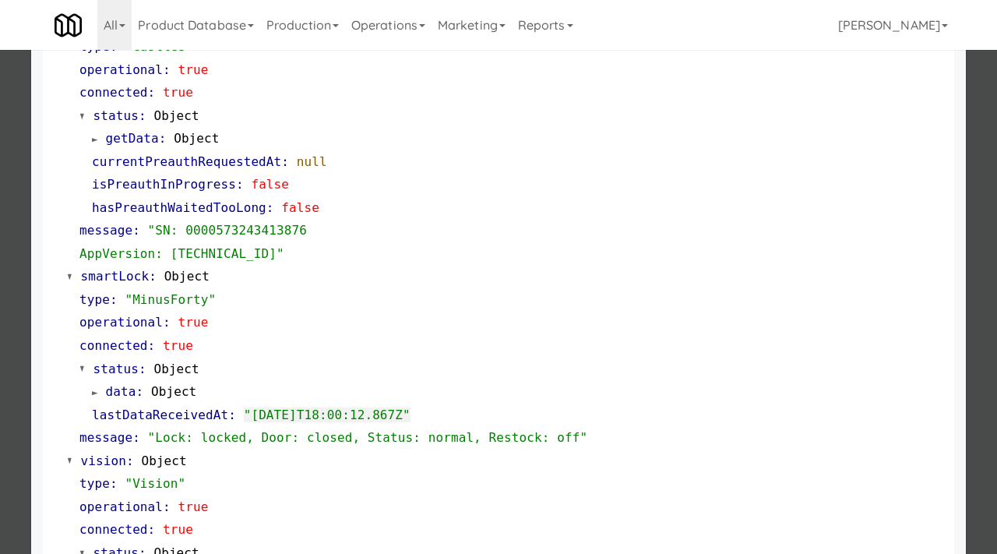
click at [0, 398] on div at bounding box center [498, 277] width 997 height 554
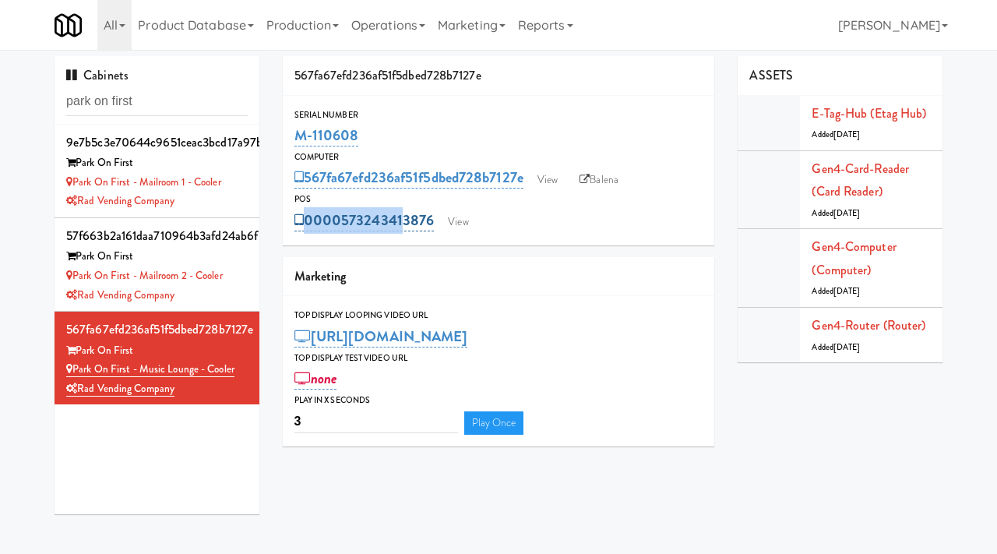
drag, startPoint x: 439, startPoint y: 206, endPoint x: 399, endPoint y: 226, distance: 44.9
click at [399, 226] on div "0000573243413876 View" at bounding box center [498, 220] width 409 height 26
click at [447, 210] on div "0000573243413876 View" at bounding box center [498, 220] width 409 height 26
drag, startPoint x: 437, startPoint y: 213, endPoint x: 344, endPoint y: 216, distance: 92.7
click at [344, 216] on div "0000573243413876 View" at bounding box center [498, 220] width 409 height 26
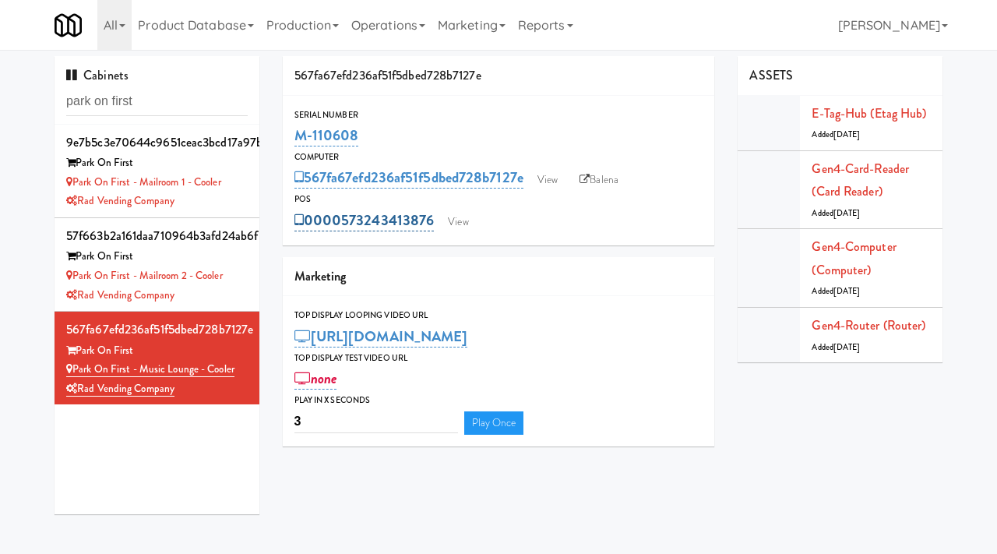
copy link "573243413876"
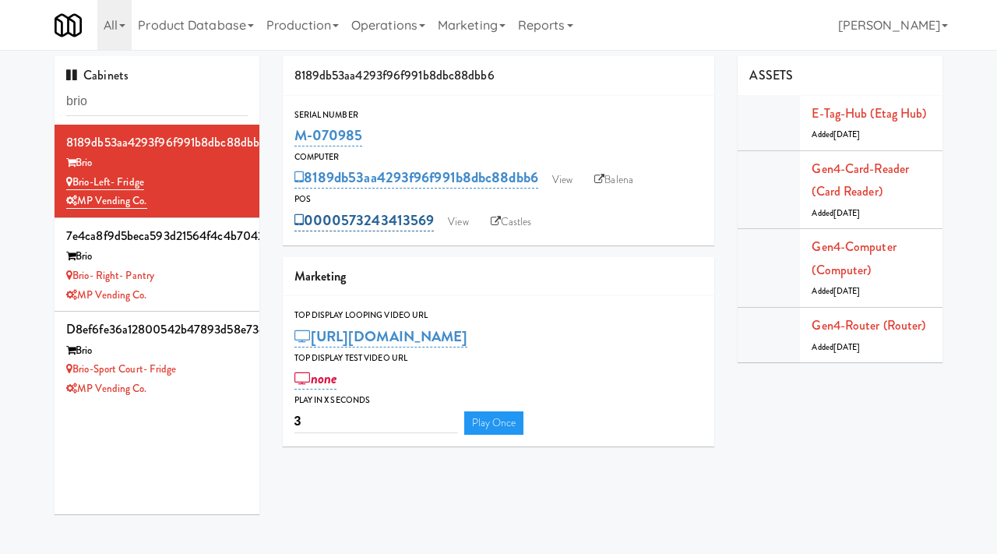
drag, startPoint x: 439, startPoint y: 207, endPoint x: 343, endPoint y: 224, distance: 97.3
click at [343, 224] on div "0000573243413569 View Castles" at bounding box center [498, 220] width 409 height 26
copy link "573243413569"
drag, startPoint x: 115, startPoint y: 104, endPoint x: 48, endPoint y: 108, distance: 67.9
click at [48, 108] on div "Cabinets brio 8189db53aa4293f96f991b8dbc88dbb6 Brio Brio-Left- Fridge MP Vendin…" at bounding box center [157, 291] width 228 height 470
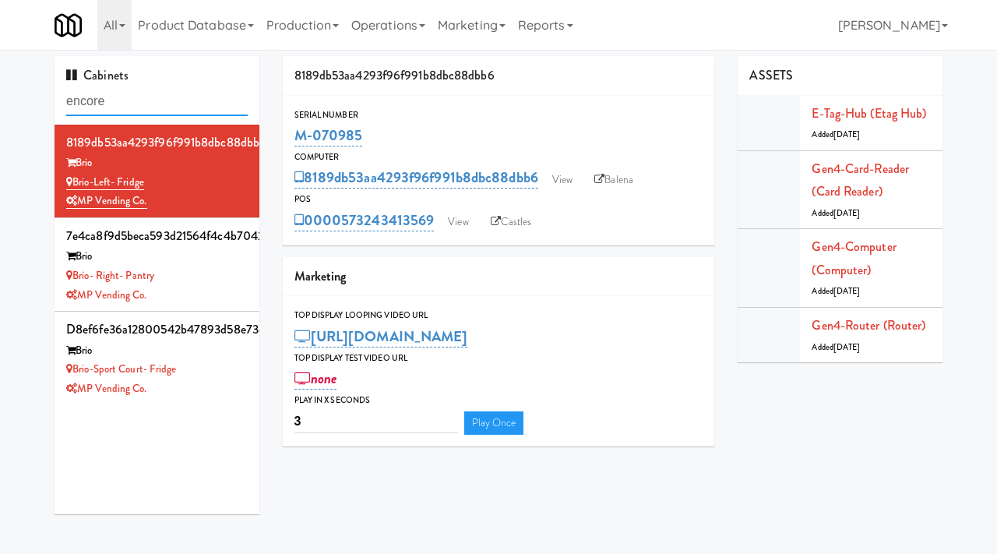
type input "encore"
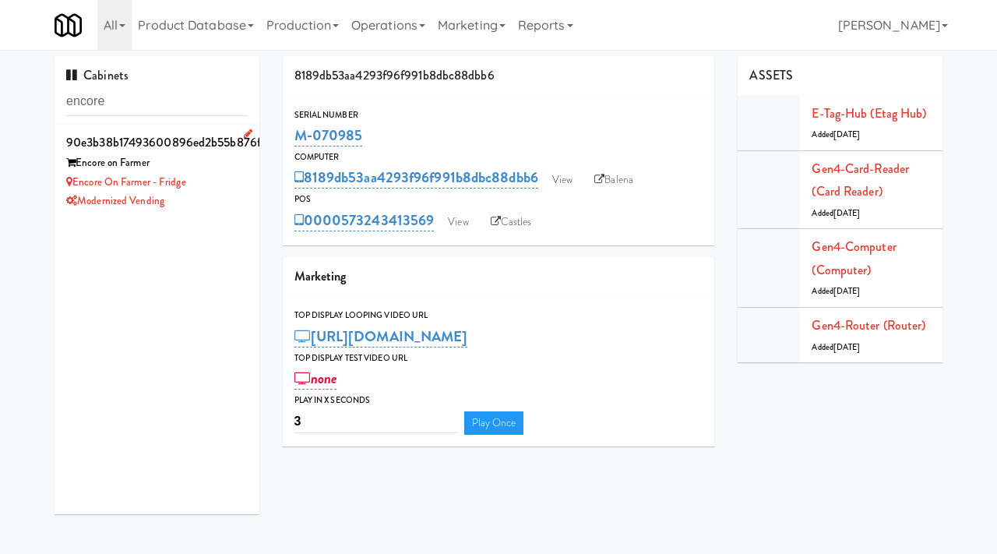
click at [225, 164] on div "Encore on Farmer" at bounding box center [156, 162] width 181 height 19
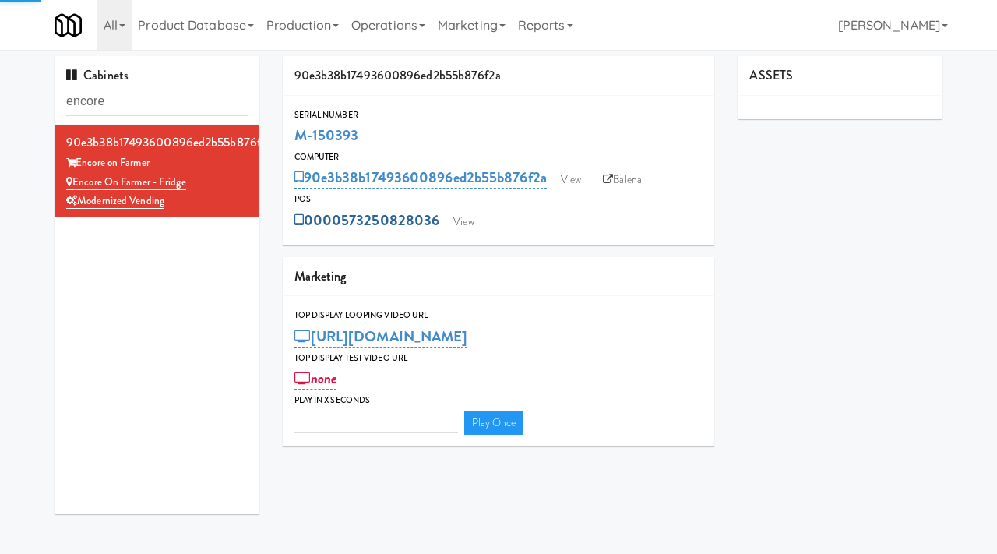
type input "3"
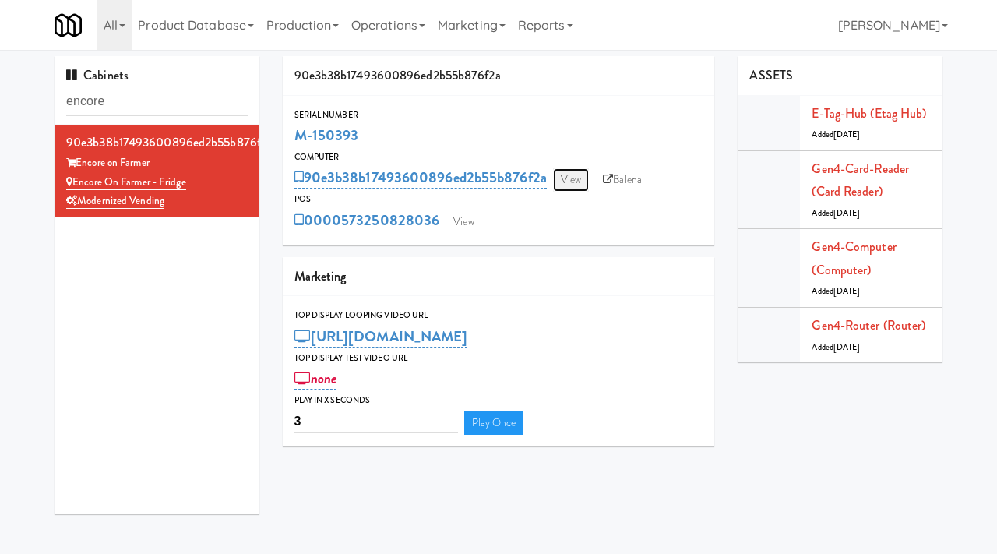
click at [560, 173] on link "View" at bounding box center [571, 179] width 36 height 23
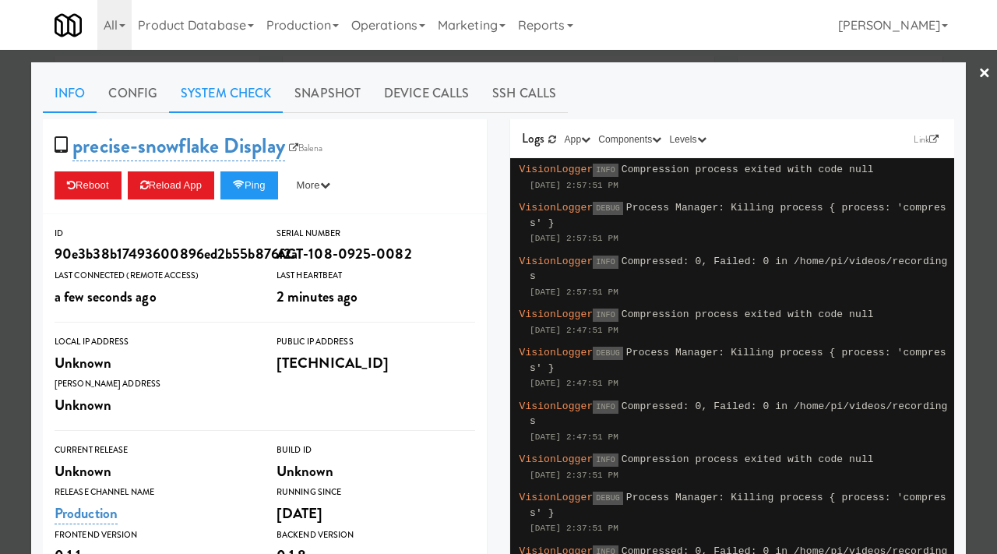
click at [236, 87] on link "System Check" at bounding box center [226, 93] width 114 height 39
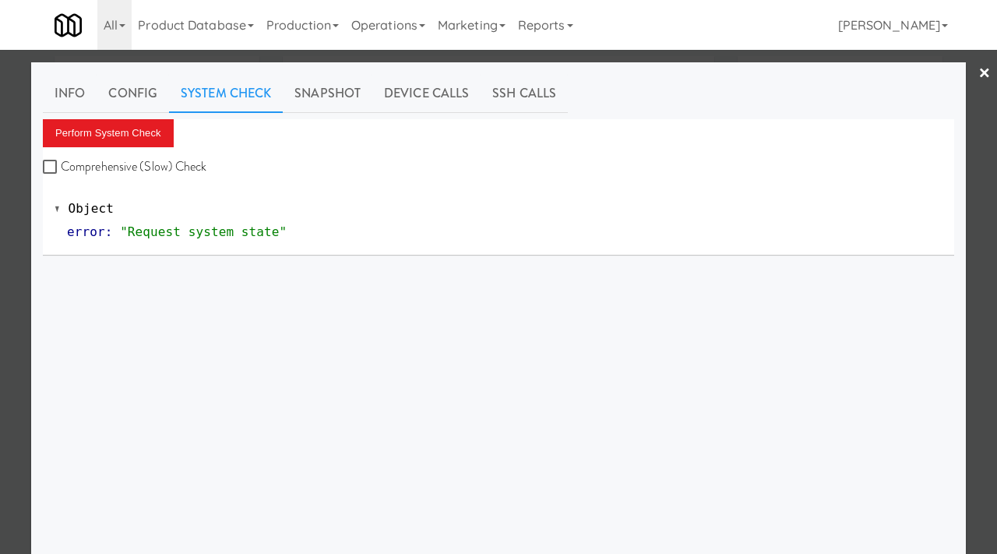
click at [0, 314] on div at bounding box center [498, 277] width 997 height 554
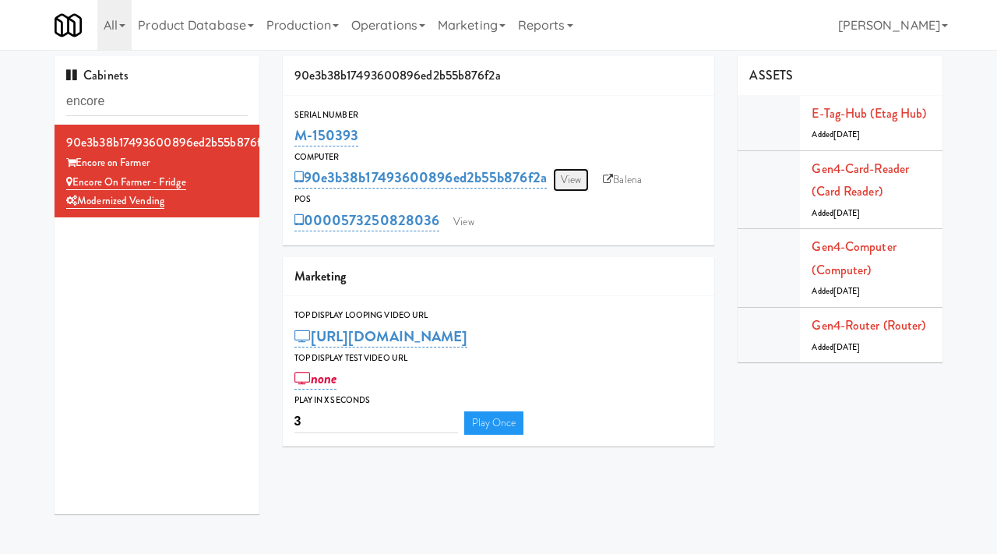
click at [569, 173] on link "View" at bounding box center [571, 179] width 36 height 23
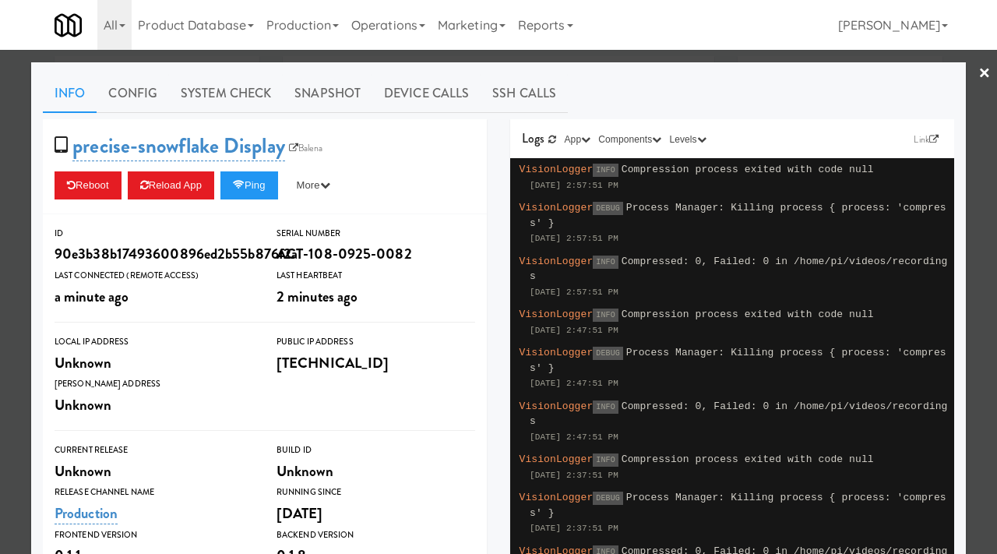
click at [2, 369] on div at bounding box center [498, 277] width 997 height 554
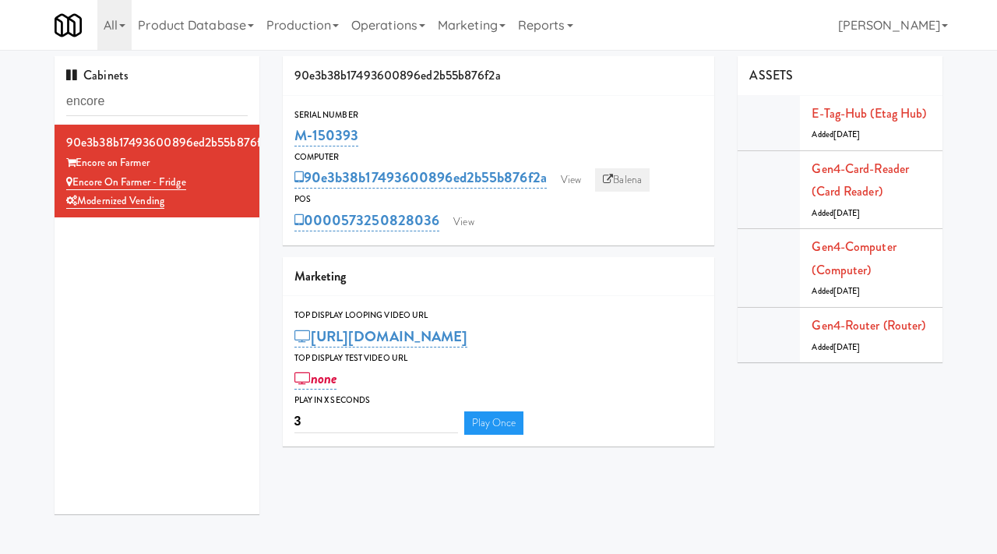
click at [630, 179] on link "Balena" at bounding box center [622, 179] width 55 height 23
